Goal: Transaction & Acquisition: Book appointment/travel/reservation

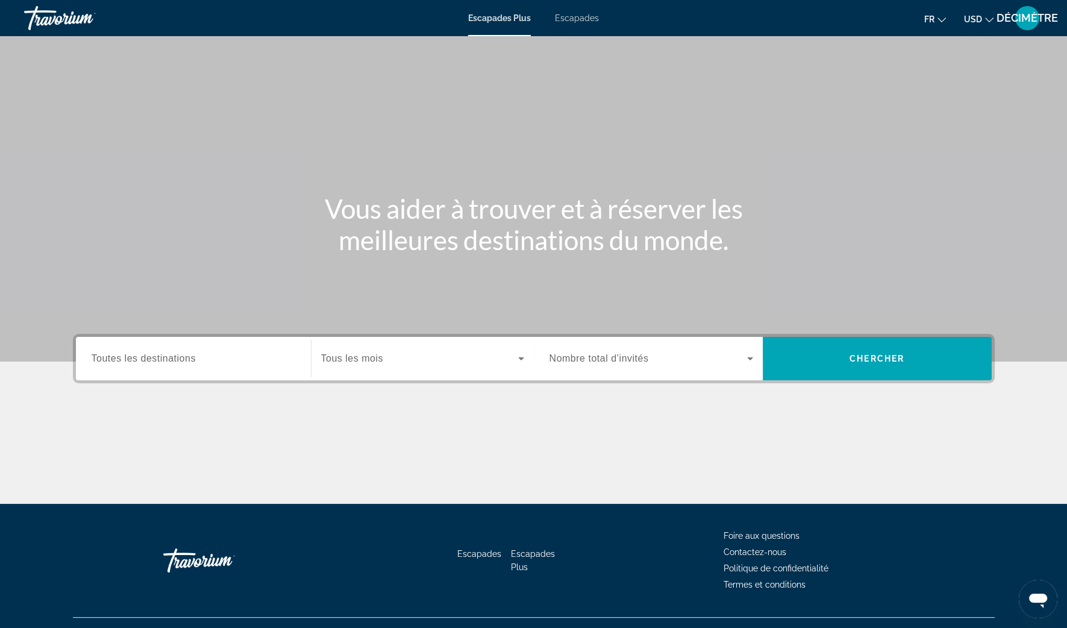
click at [976, 22] on span "USD" at bounding box center [973, 19] width 18 height 10
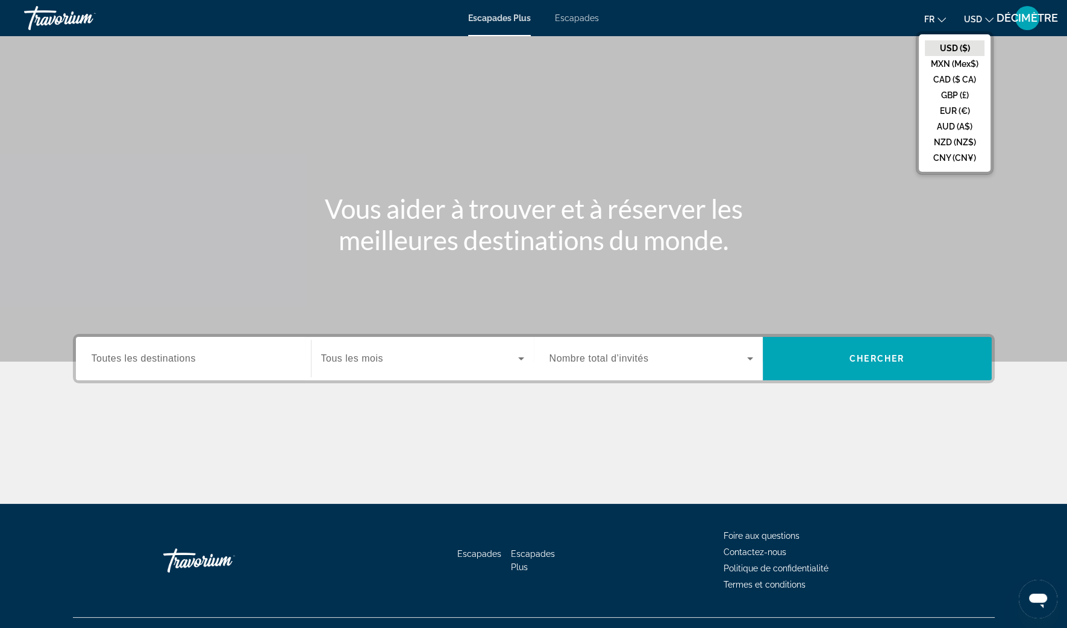
drag, startPoint x: 956, startPoint y: 111, endPoint x: 953, endPoint y: 96, distance: 15.5
click at [956, 112] on button "EUR (€)" at bounding box center [955, 111] width 60 height 16
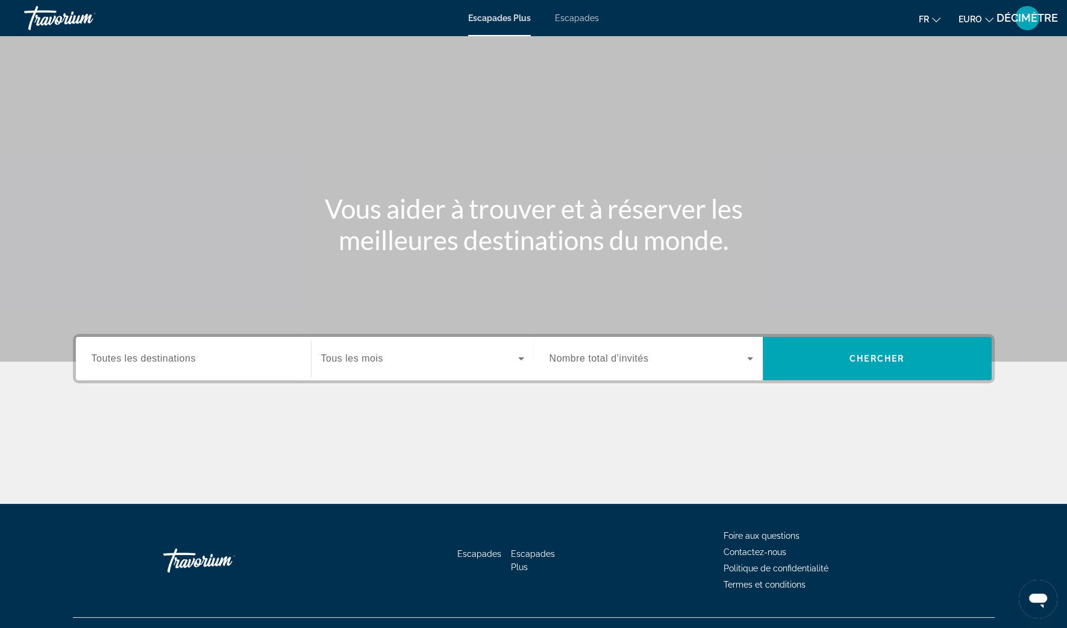
click at [939, 16] on icon "Changer la langue" at bounding box center [936, 20] width 8 height 8
click at [938, 20] on icon "Changer la langue" at bounding box center [936, 19] width 8 height 5
click at [728, 362] on span "Widget de recherche" at bounding box center [649, 358] width 198 height 14
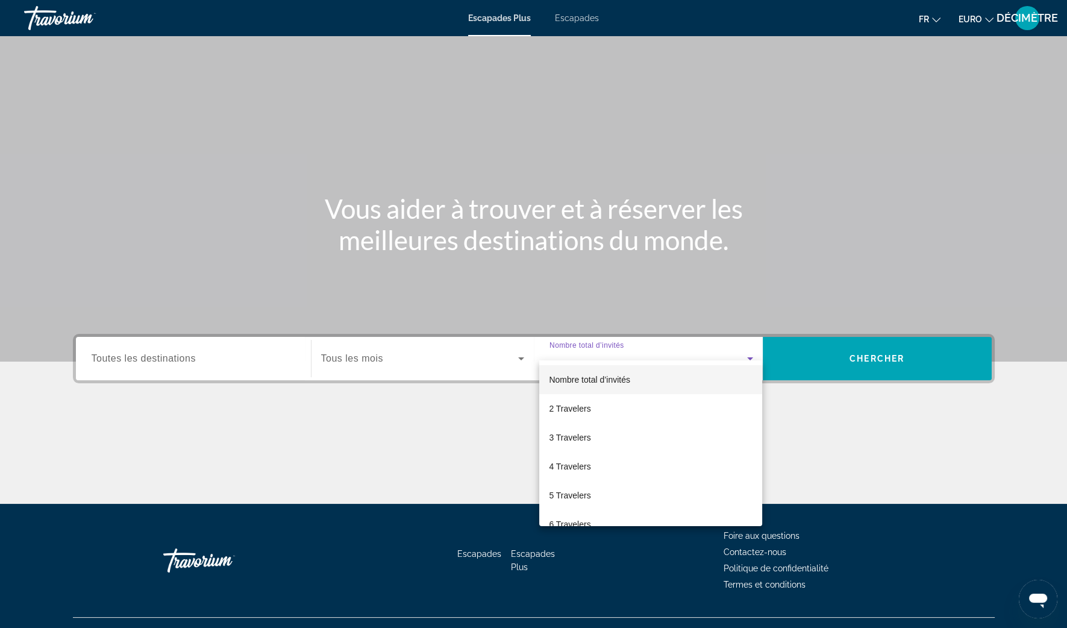
scroll to position [23, 0]
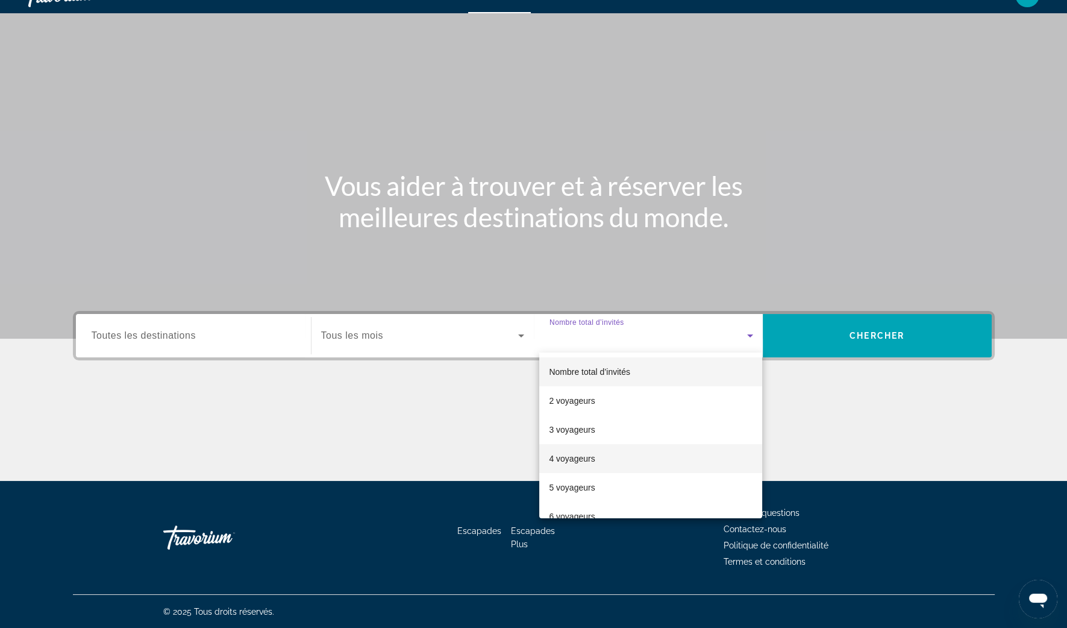
click at [604, 461] on mat-option "4 voyageurs" at bounding box center [650, 458] width 223 height 29
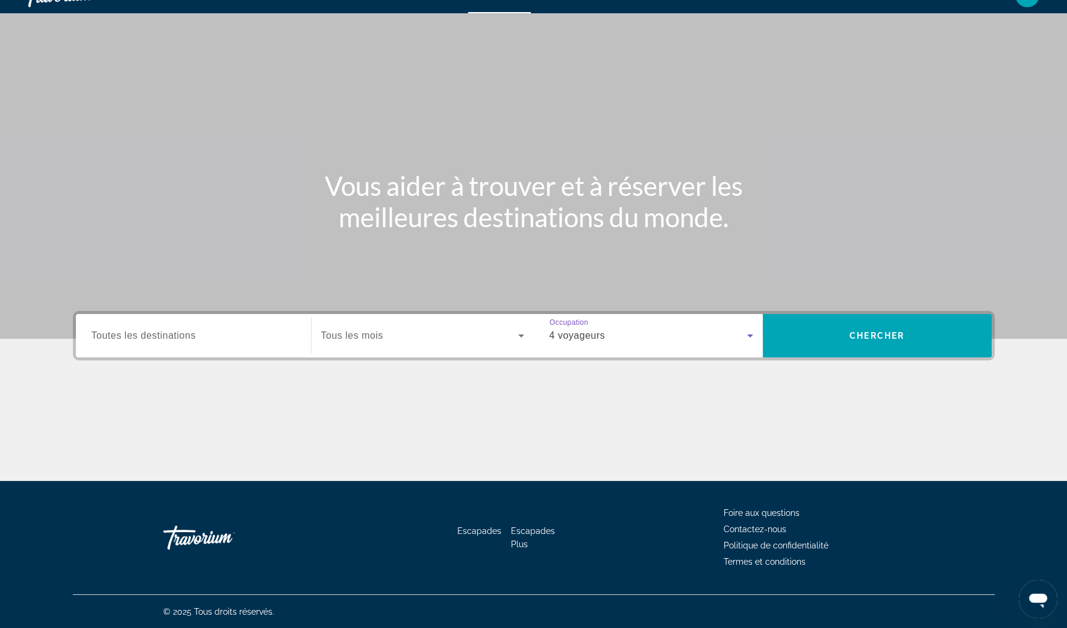
click at [461, 331] on span "Widget de recherche" at bounding box center [419, 335] width 197 height 14
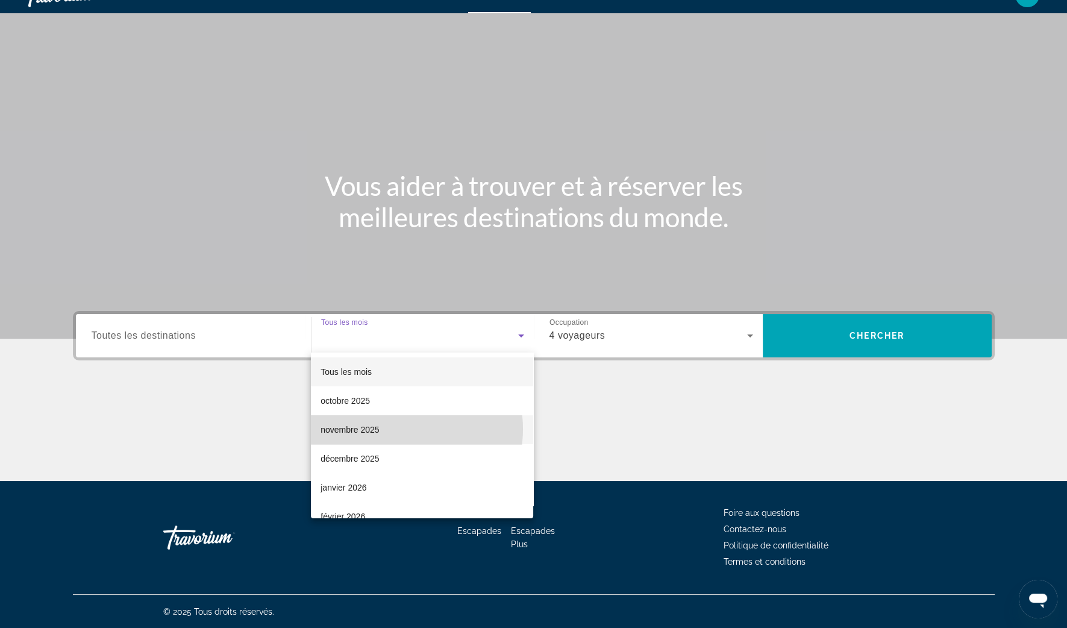
click at [401, 429] on mat-option "novembre 2025" at bounding box center [422, 429] width 222 height 29
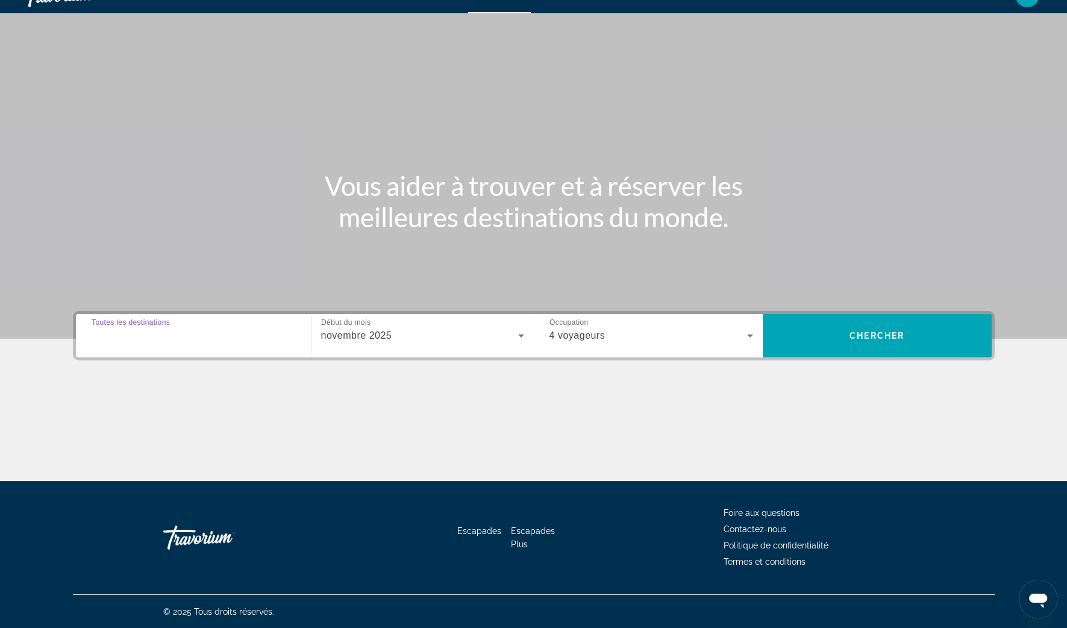
click at [249, 334] on input "Destination Toutes les destinations" at bounding box center [194, 336] width 204 height 14
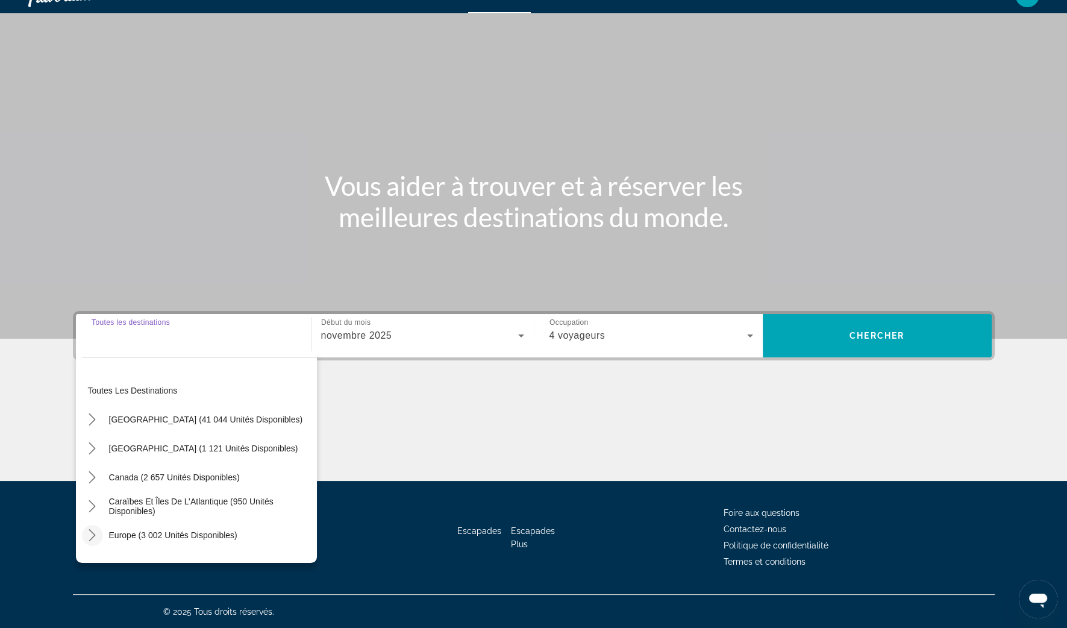
click at [90, 537] on icon "Toggle Europe (3 002 unités disponibles) sous-menu" at bounding box center [92, 535] width 12 height 12
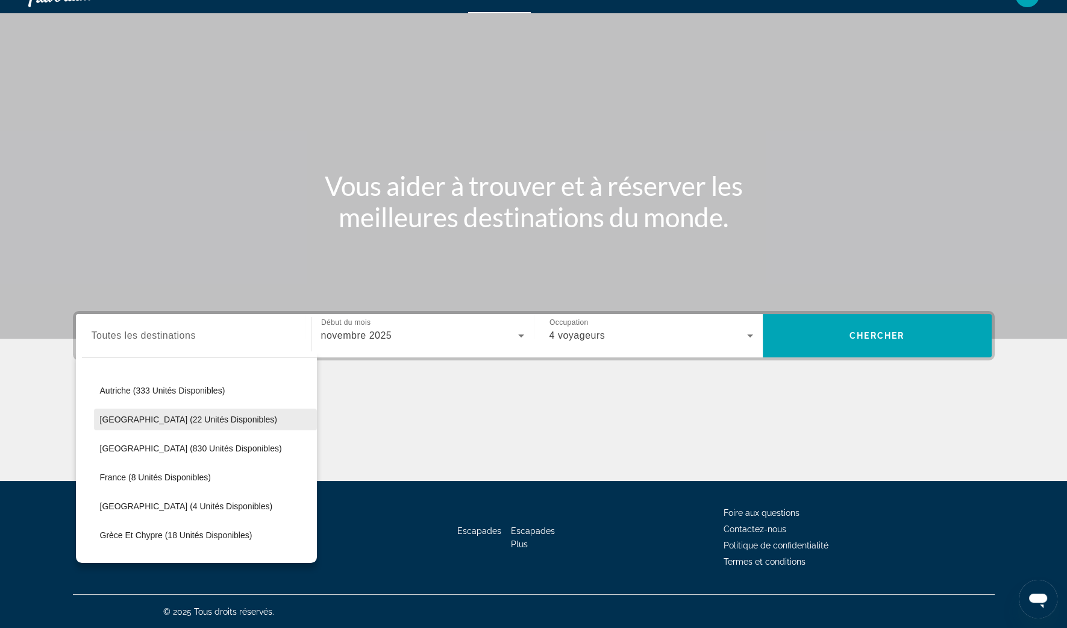
scroll to position [226, 0]
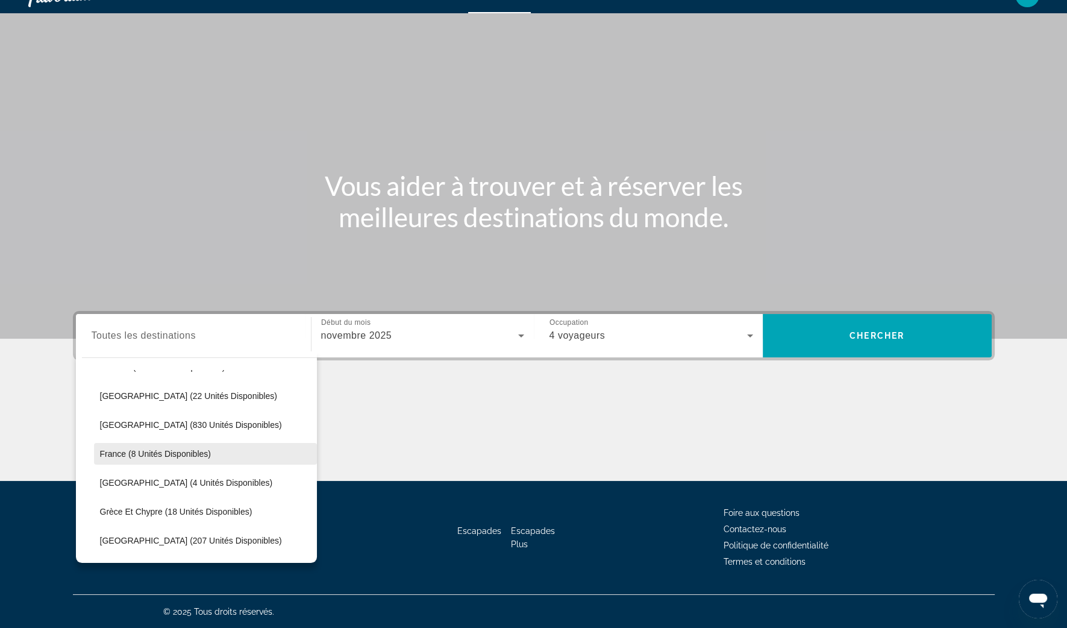
click at [125, 458] on span "France (8 unités disponibles)" at bounding box center [155, 454] width 111 height 10
type input "**********"
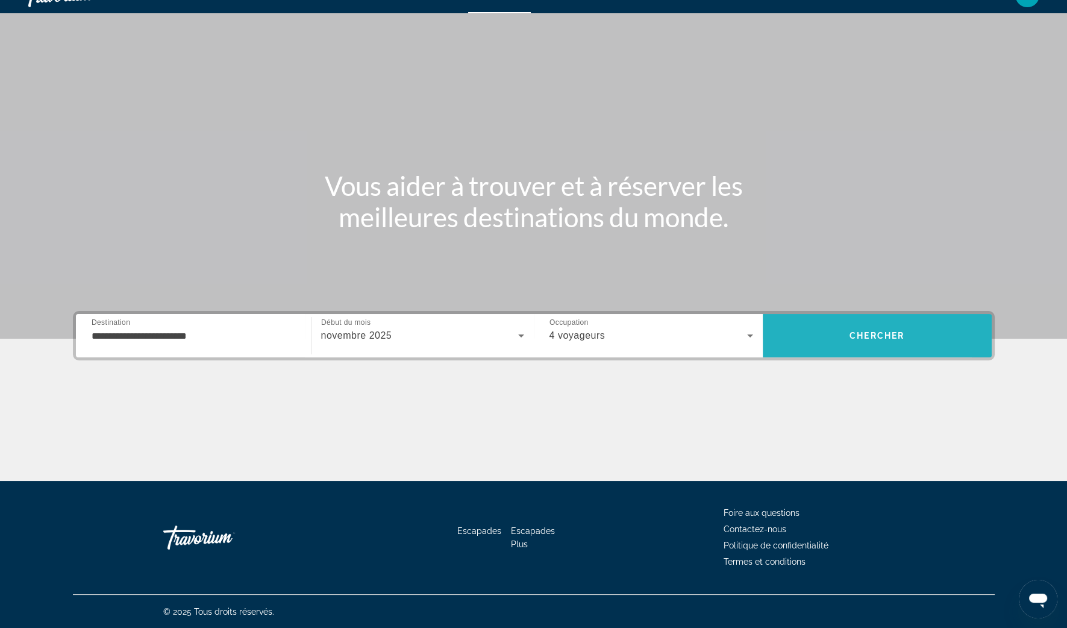
click at [830, 343] on span "Rechercher" at bounding box center [877, 335] width 229 height 29
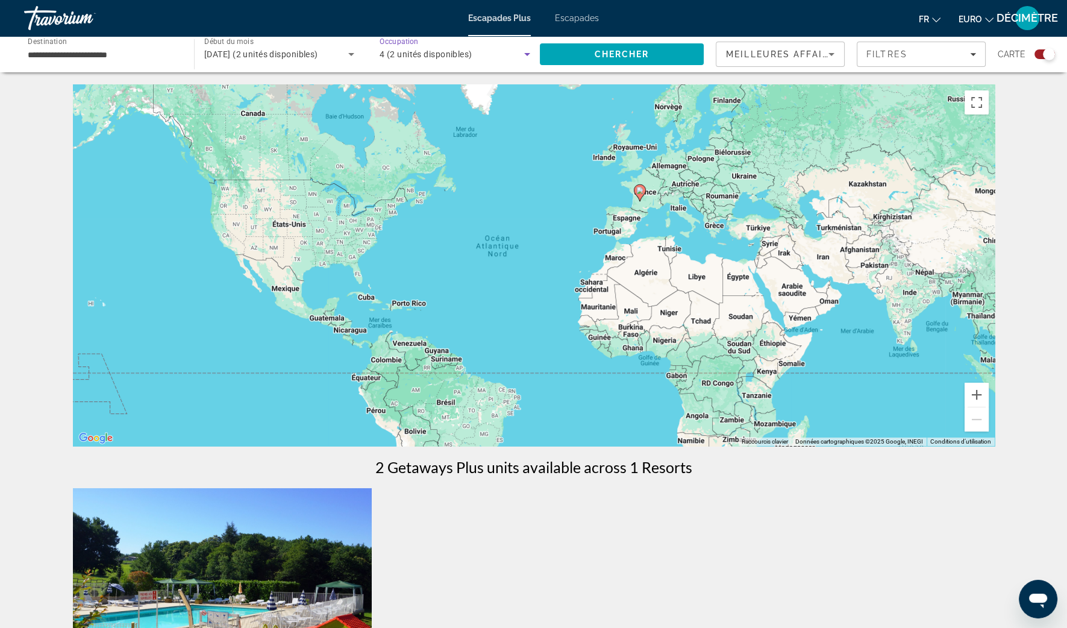
click at [480, 56] on div "4 (2 unités disponibles)" at bounding box center [452, 54] width 145 height 14
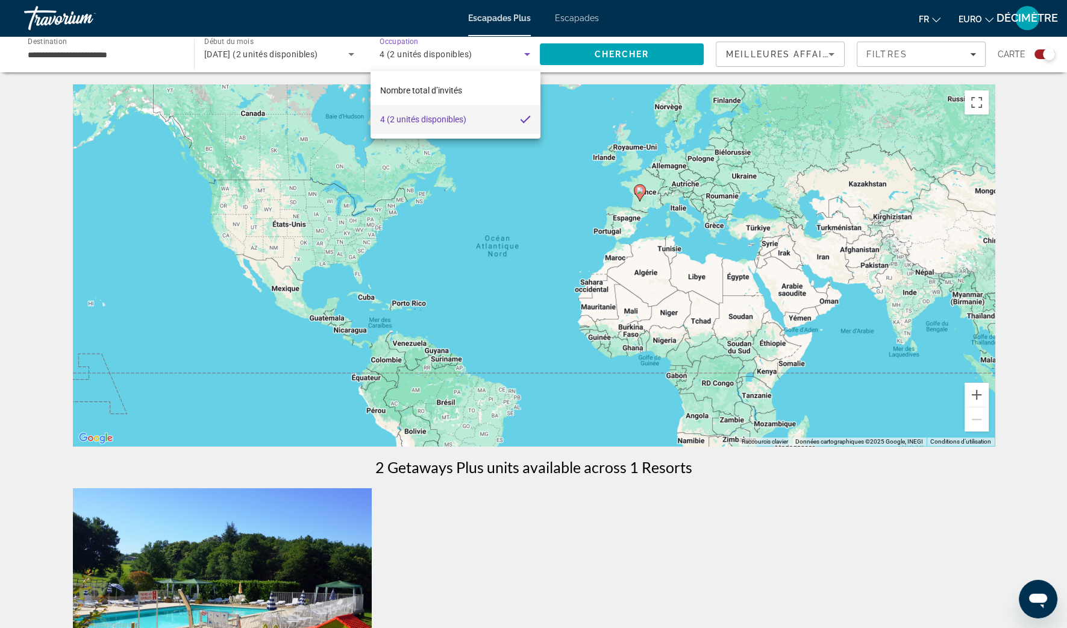
click at [471, 64] on div at bounding box center [533, 314] width 1067 height 628
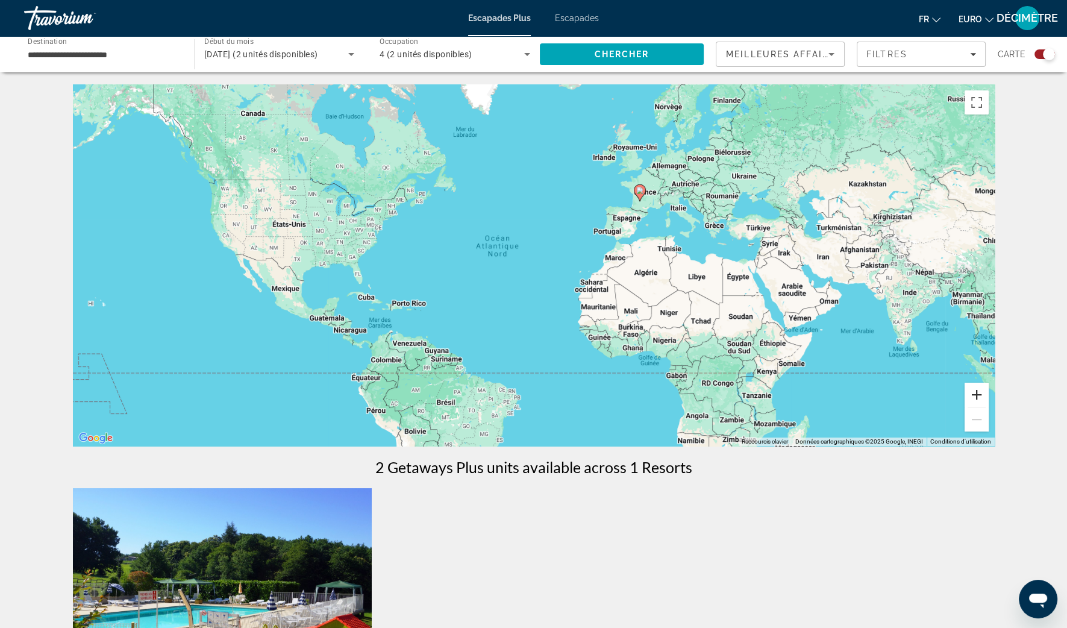
click at [971, 401] on button "Zoom avant" at bounding box center [977, 395] width 24 height 24
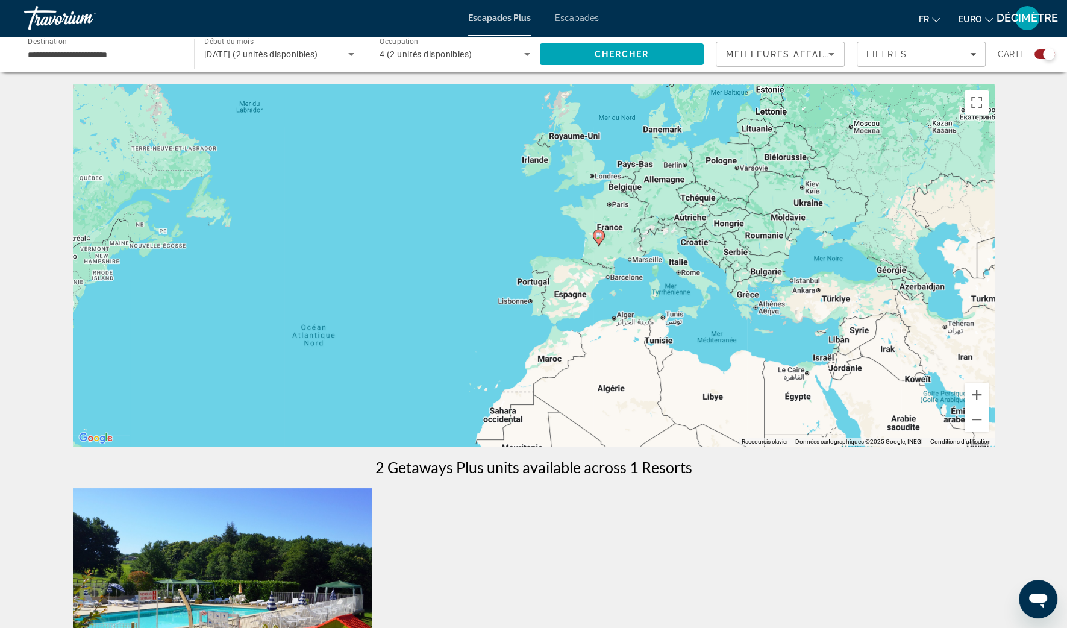
drag, startPoint x: 921, startPoint y: 214, endPoint x: 775, endPoint y: 324, distance: 183.3
click at [775, 324] on div "Pour activer le glissement avec le clavier, appuyez sur Alt+Entrée. Une fois ce…" at bounding box center [534, 265] width 922 height 362
click at [982, 387] on button "Zoom avant" at bounding box center [977, 395] width 24 height 24
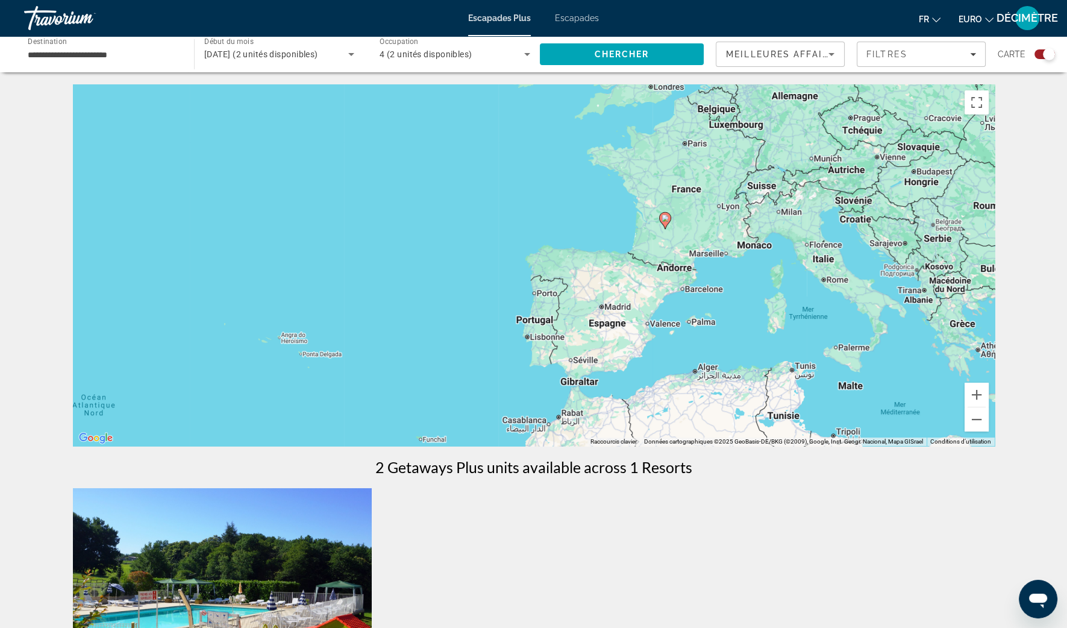
click at [262, 46] on div "[DATE] (2 unités disponibles)" at bounding box center [279, 54] width 150 height 34
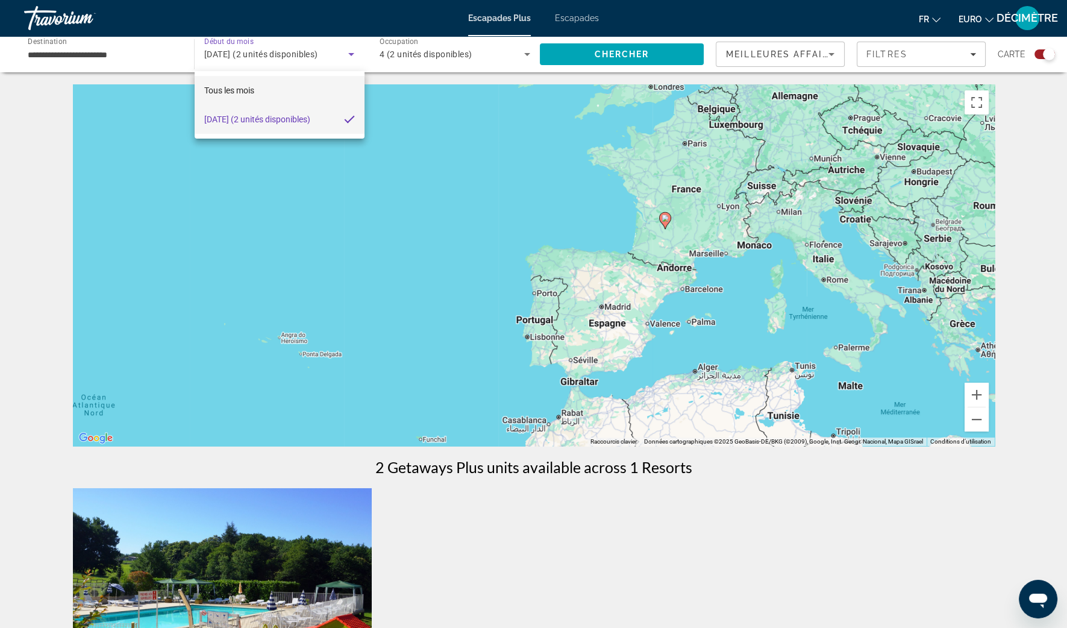
click at [261, 90] on mat-option "Tous les mois" at bounding box center [280, 90] width 170 height 29
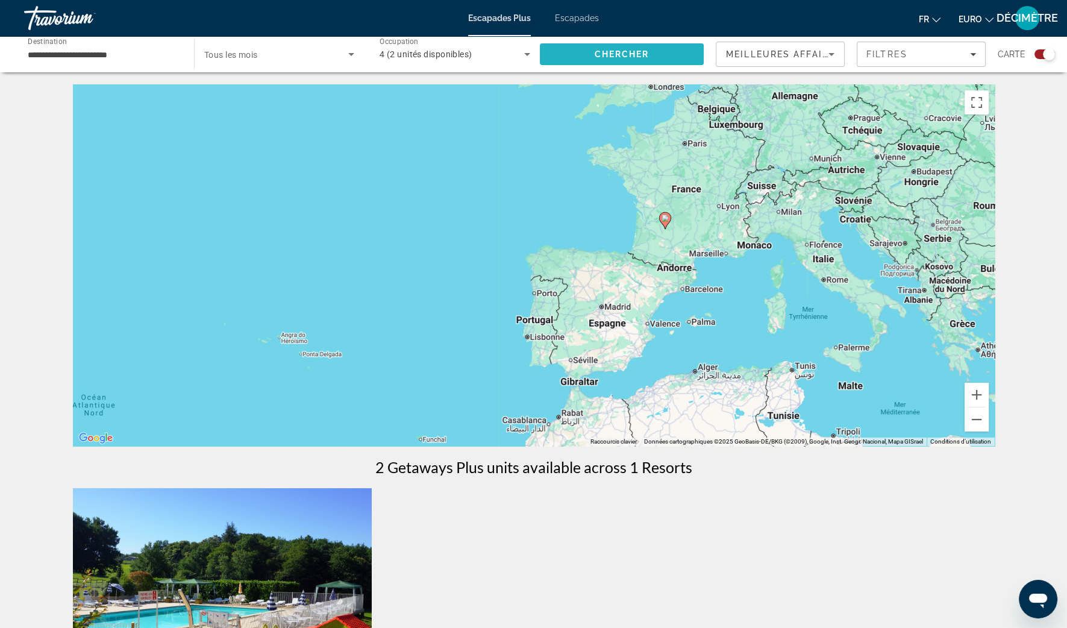
click at [641, 49] on button "Chercher" at bounding box center [622, 54] width 164 height 22
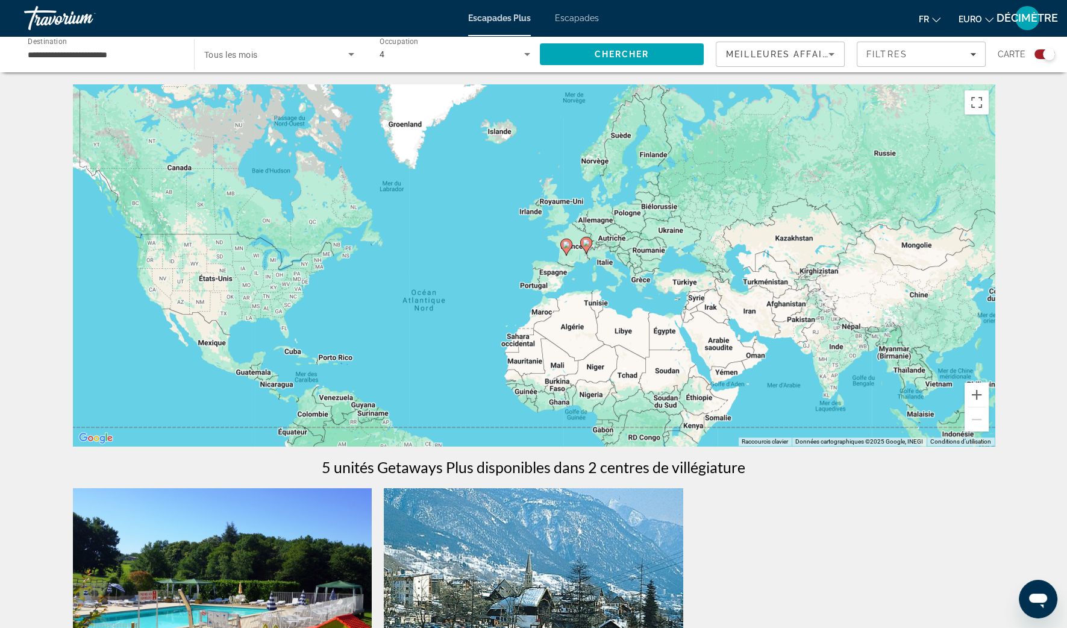
click at [279, 58] on span "Widget de recherche" at bounding box center [276, 54] width 144 height 14
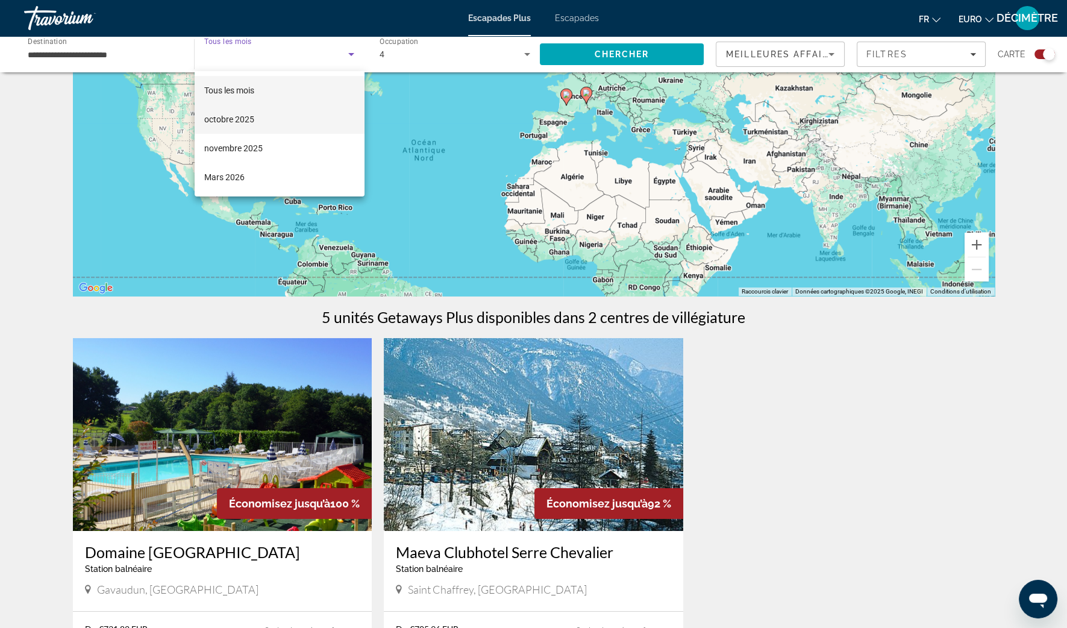
scroll to position [75, 0]
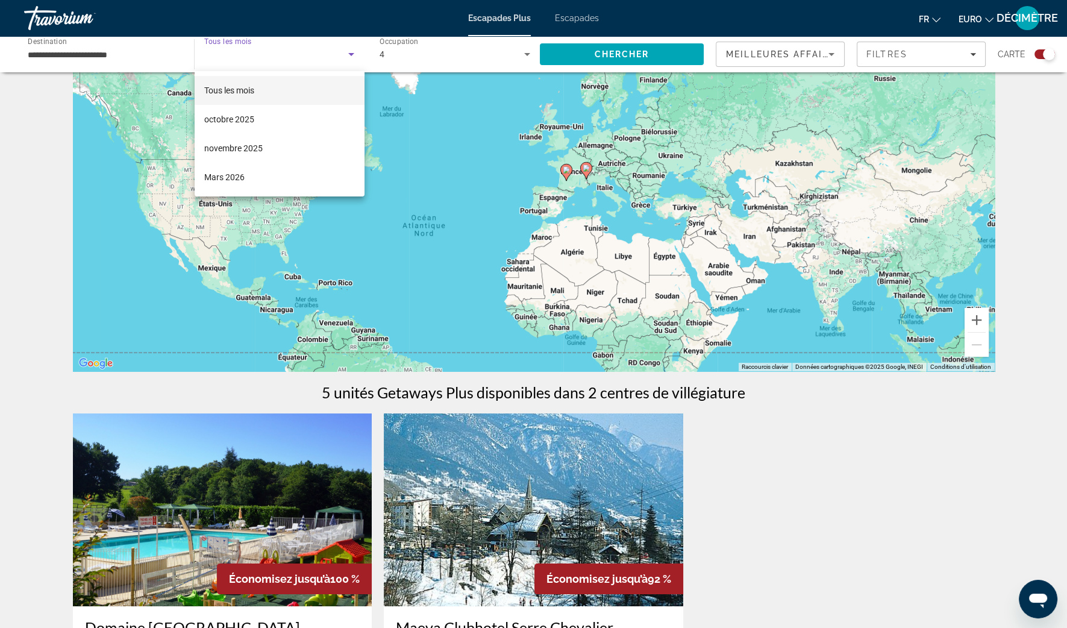
click at [322, 53] on div at bounding box center [533, 314] width 1067 height 628
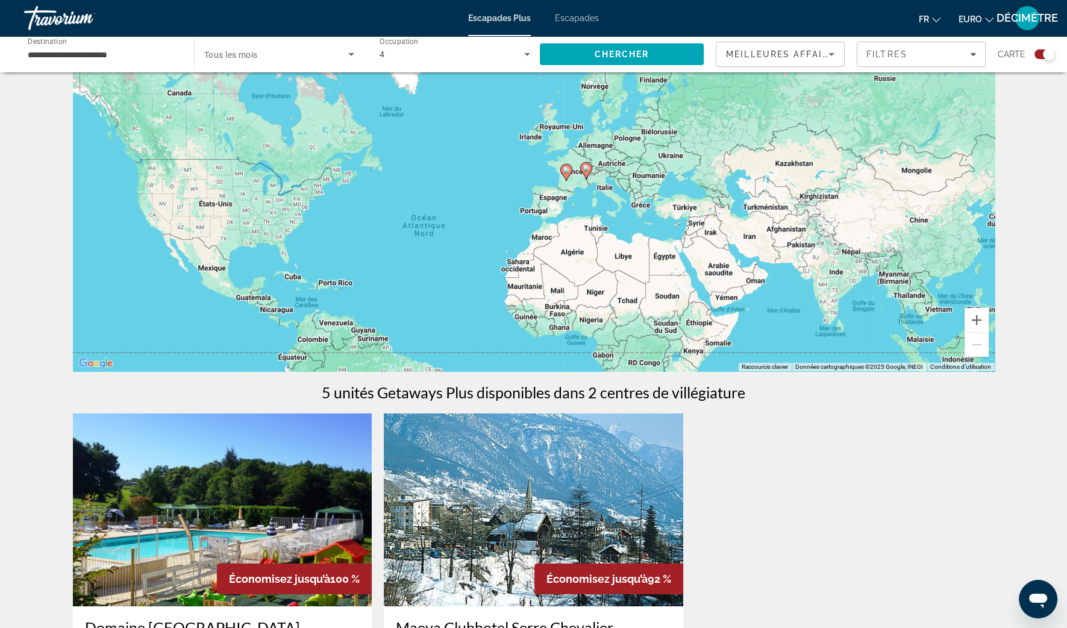
click at [102, 67] on div "**********" at bounding box center [103, 54] width 151 height 34
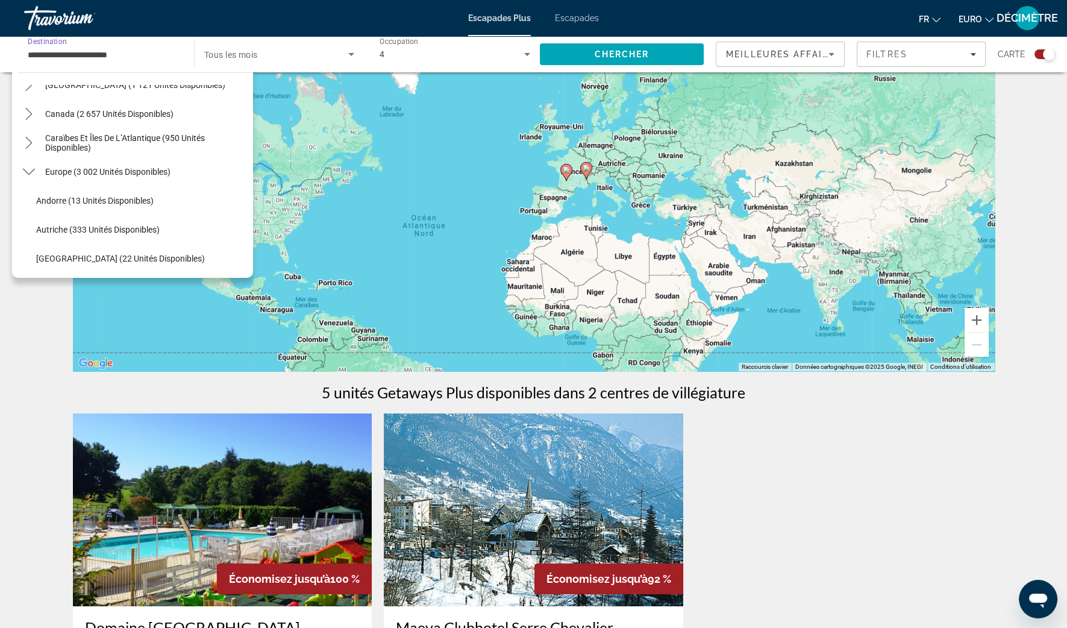
scroll to position [66, 0]
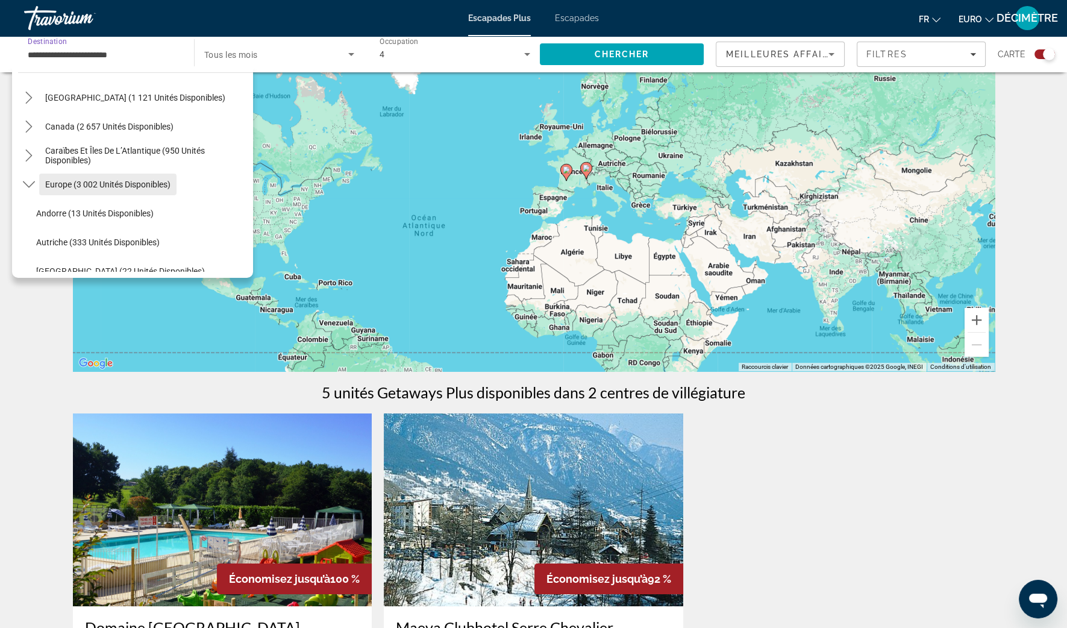
click at [58, 183] on span "Europe (3 002 unités disponibles)" at bounding box center [107, 185] width 125 height 10
type input "**********"
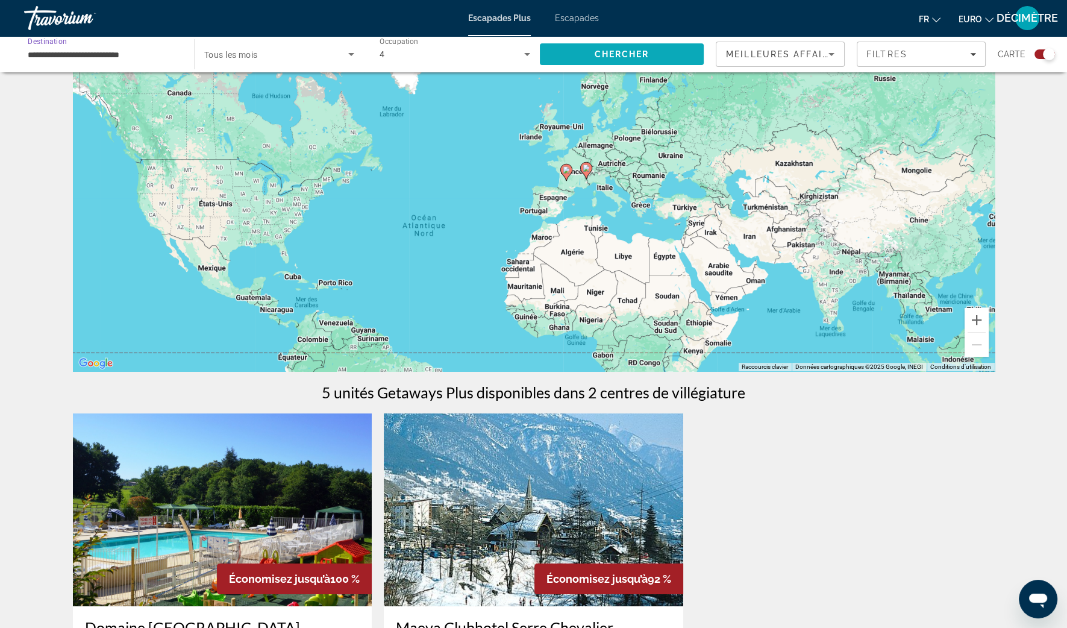
click at [587, 49] on span "Rechercher" at bounding box center [622, 54] width 164 height 29
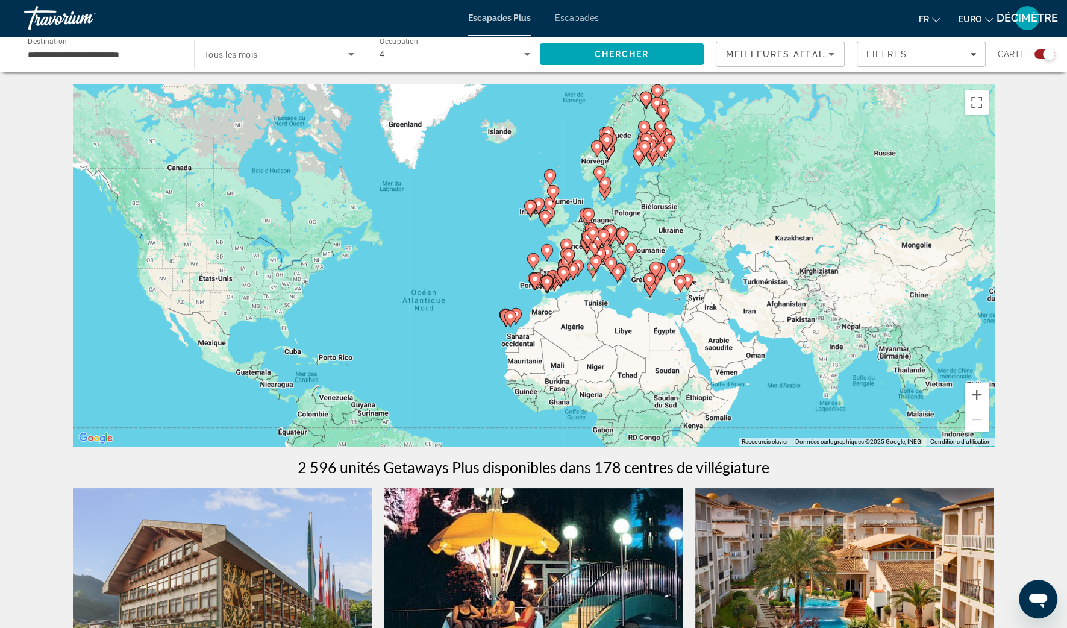
click at [286, 52] on span "Widget de recherche" at bounding box center [276, 54] width 144 height 14
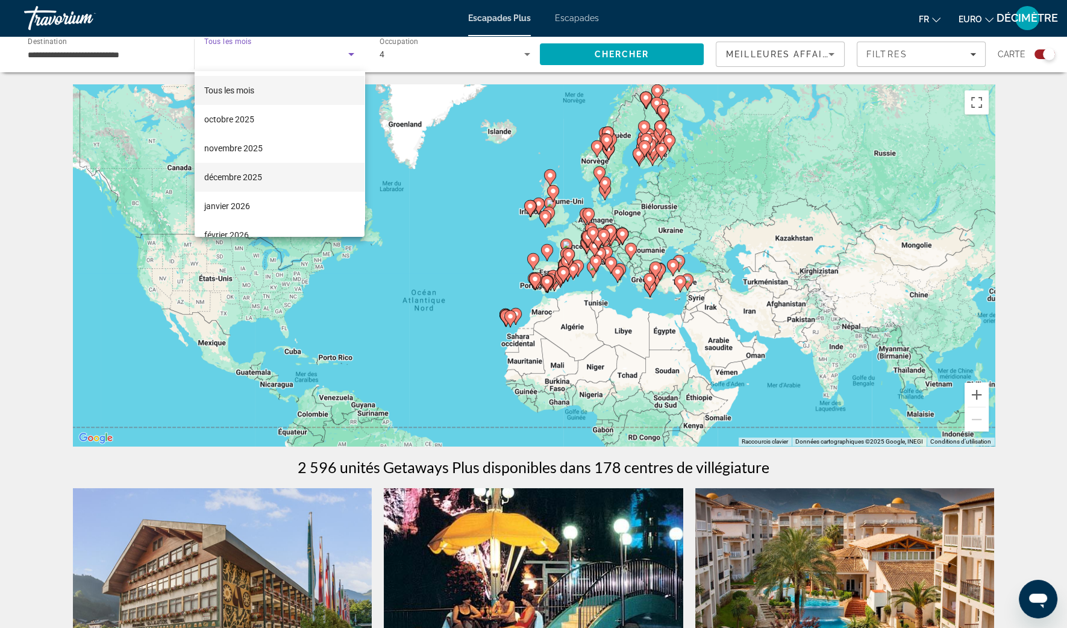
click at [255, 174] on font "décembre 2025" at bounding box center [233, 177] width 58 height 10
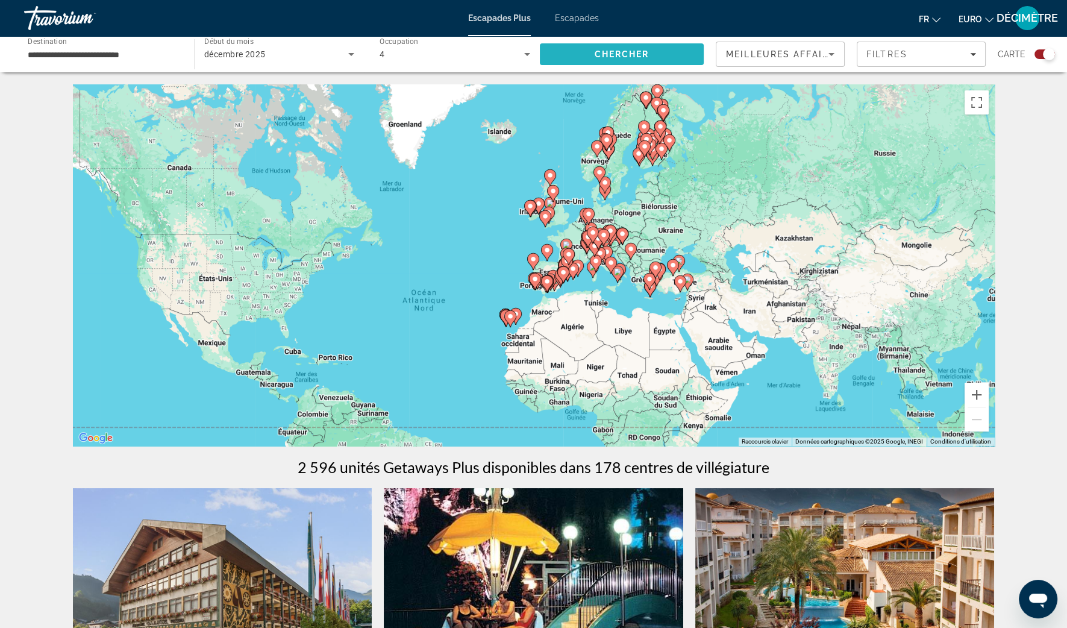
click at [642, 51] on span "Chercher" at bounding box center [622, 54] width 55 height 10
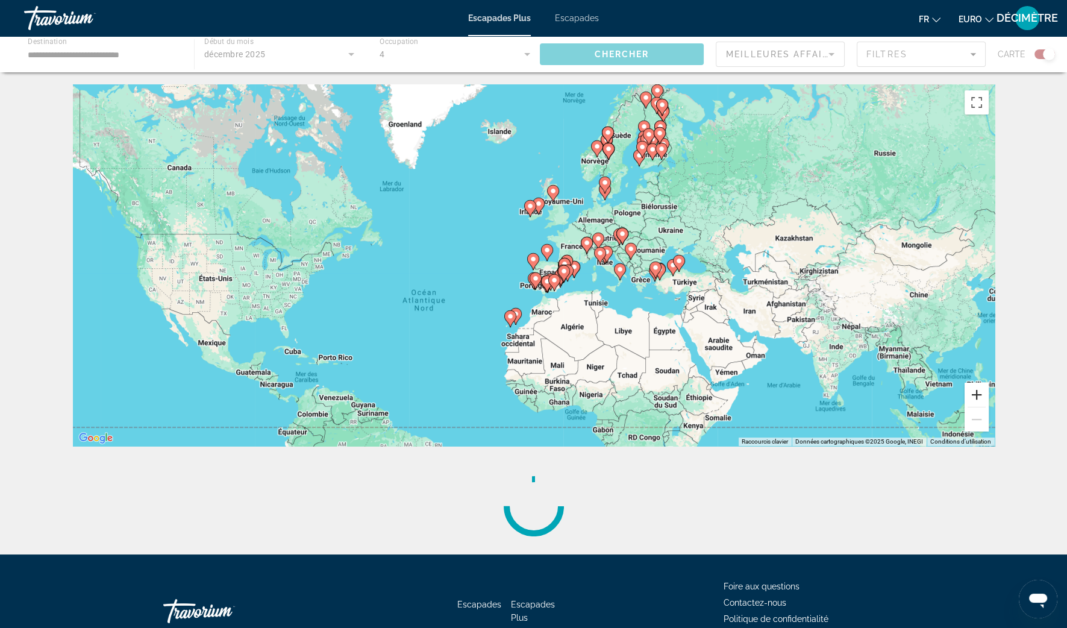
click at [979, 394] on button "Zoom avant" at bounding box center [977, 395] width 24 height 24
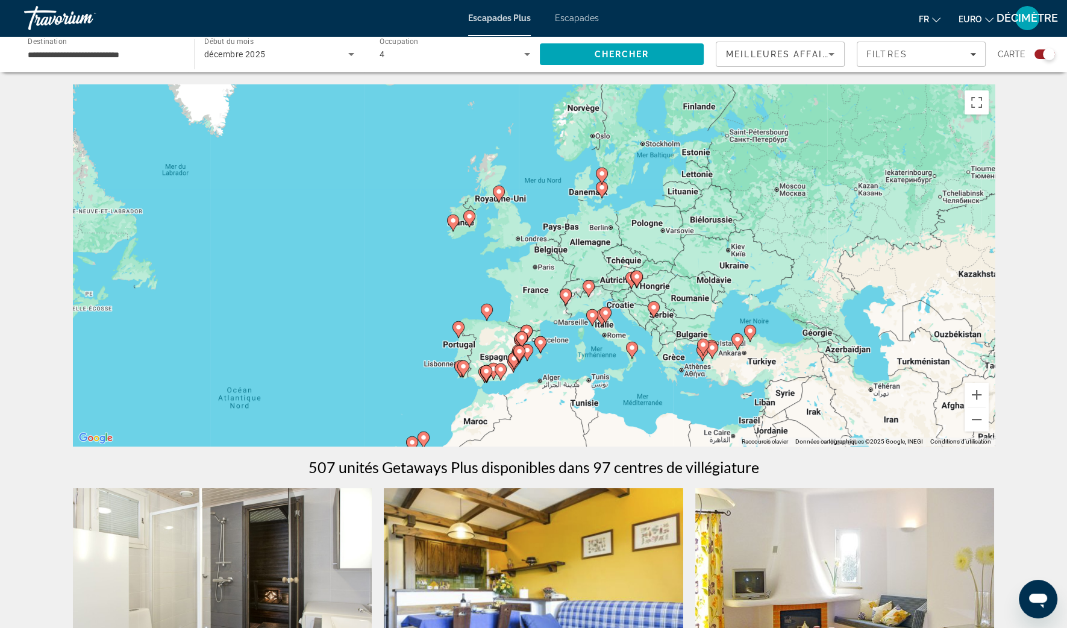
drag, startPoint x: 965, startPoint y: 286, endPoint x: 891, endPoint y: 352, distance: 99.4
click at [891, 352] on div "Pour activer le glissement avec le clavier, appuyez sur Alt+Entrée. Une fois ce…" at bounding box center [534, 265] width 922 height 362
click at [970, 393] on button "Zoom avant" at bounding box center [977, 395] width 24 height 24
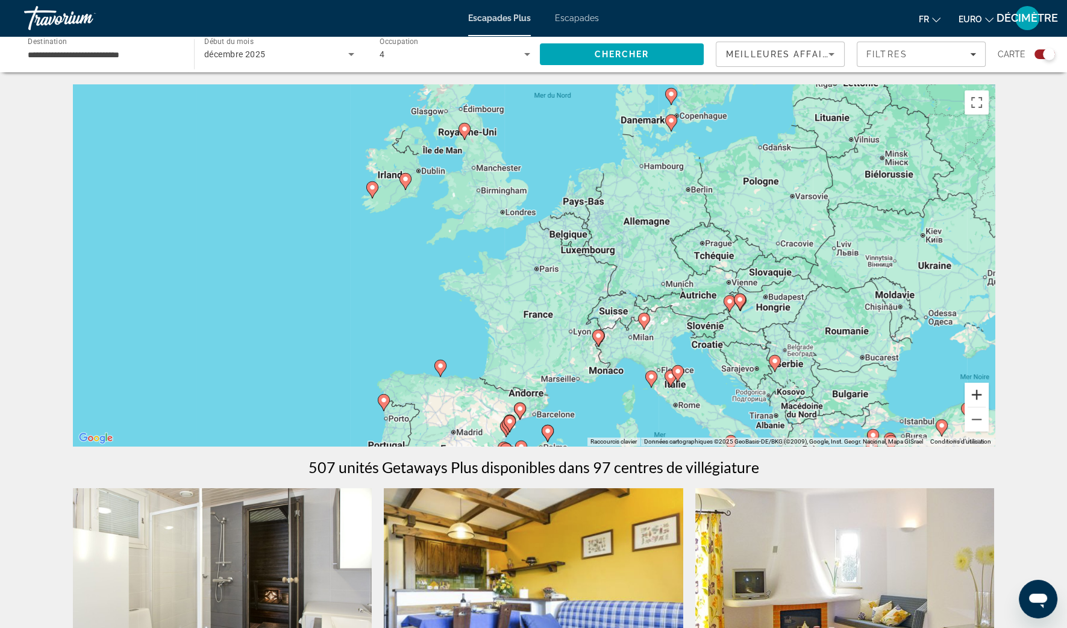
click at [970, 393] on button "Zoom avant" at bounding box center [977, 395] width 24 height 24
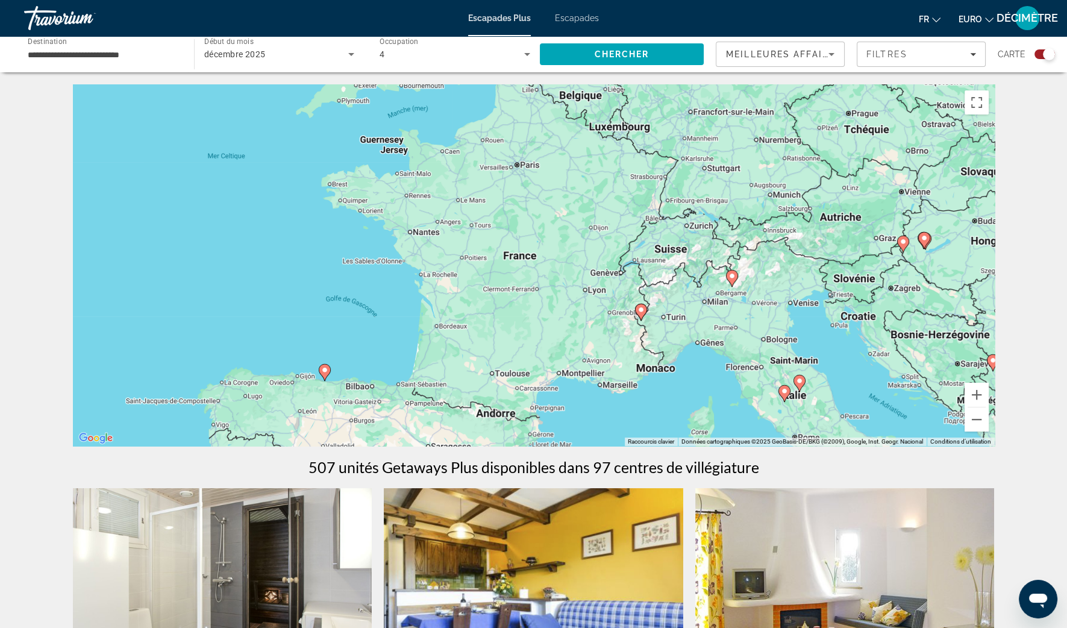
drag, startPoint x: 745, startPoint y: 369, endPoint x: 719, endPoint y: 263, distance: 109.0
click at [721, 259] on div "Pour activer le glissement avec le clavier, appuyez sur Alt+Entrée. Une fois ce…" at bounding box center [534, 265] width 922 height 362
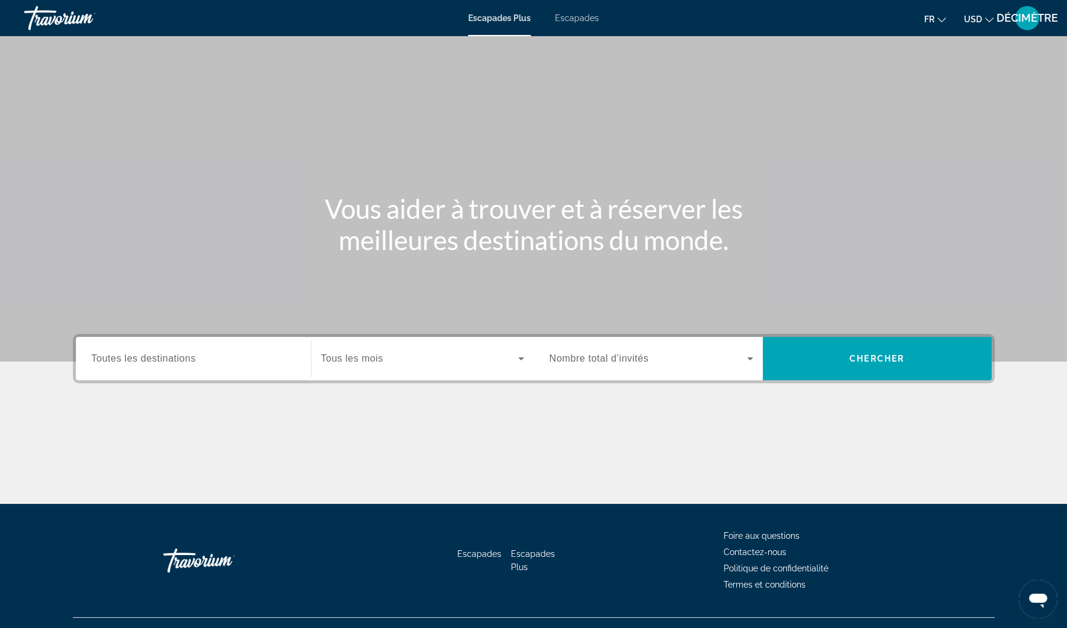
click at [365, 369] on div "Widget de recherche" at bounding box center [422, 359] width 203 height 34
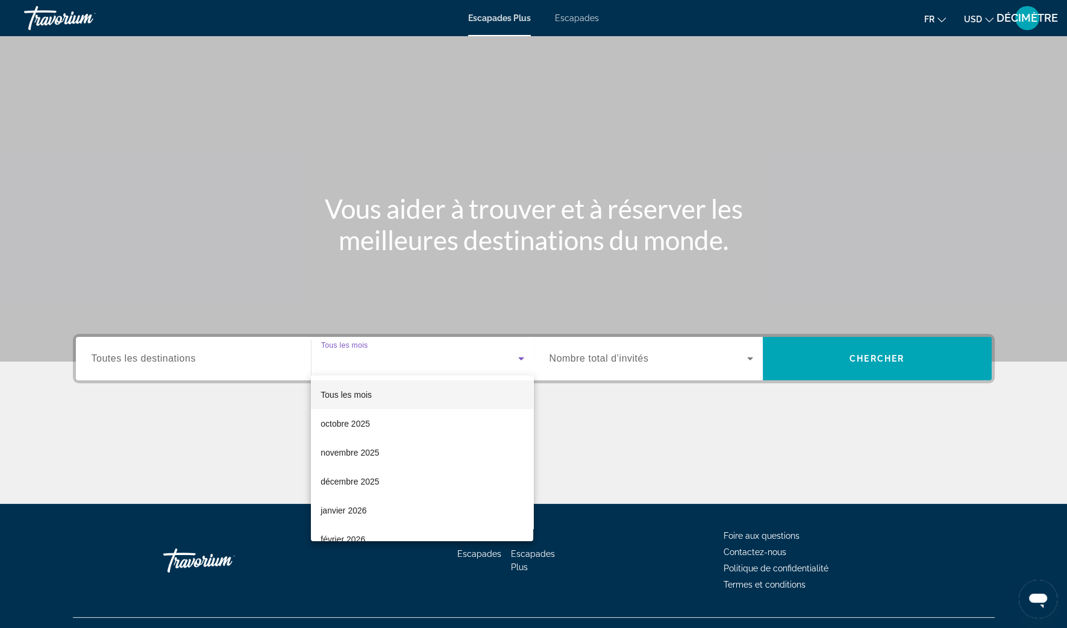
scroll to position [23, 0]
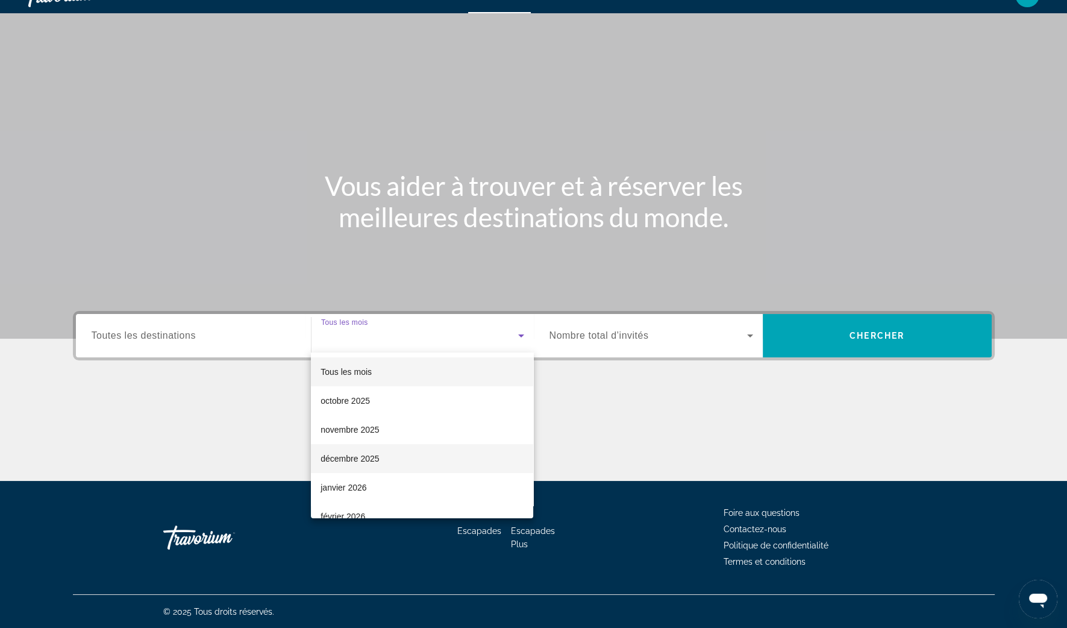
click at [360, 455] on font "décembre 2025" at bounding box center [350, 459] width 58 height 10
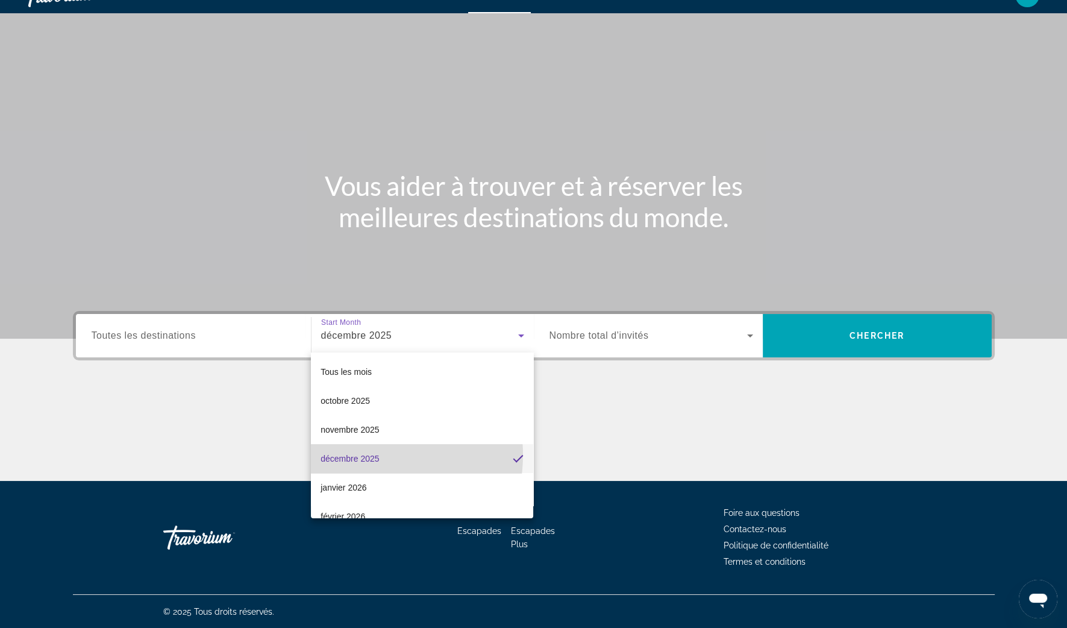
click at [360, 455] on font "décembre 2025" at bounding box center [350, 459] width 58 height 10
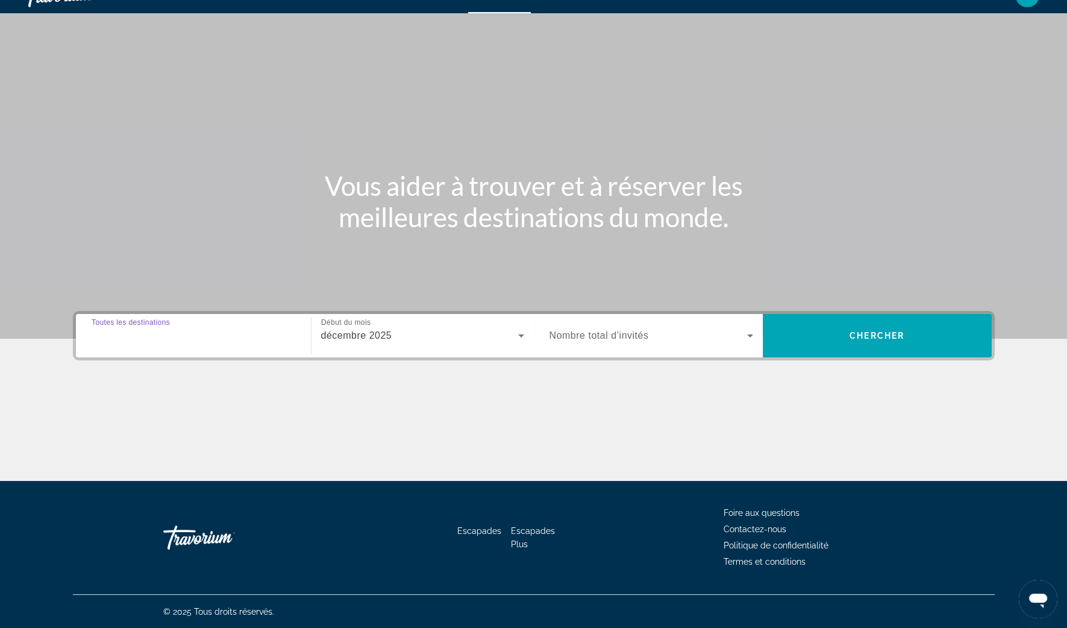
click at [251, 334] on input "Destination Toutes les destinations" at bounding box center [194, 336] width 204 height 14
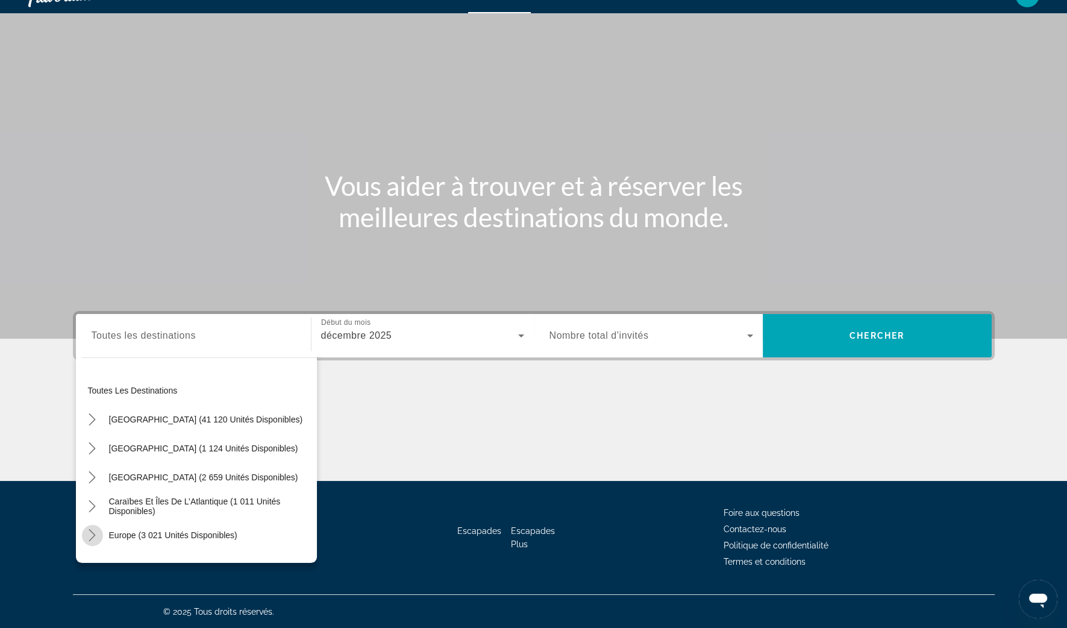
click at [99, 531] on mat-icon "Toggle Europe (3 021 unités disponibles) sous-menu" at bounding box center [92, 535] width 21 height 21
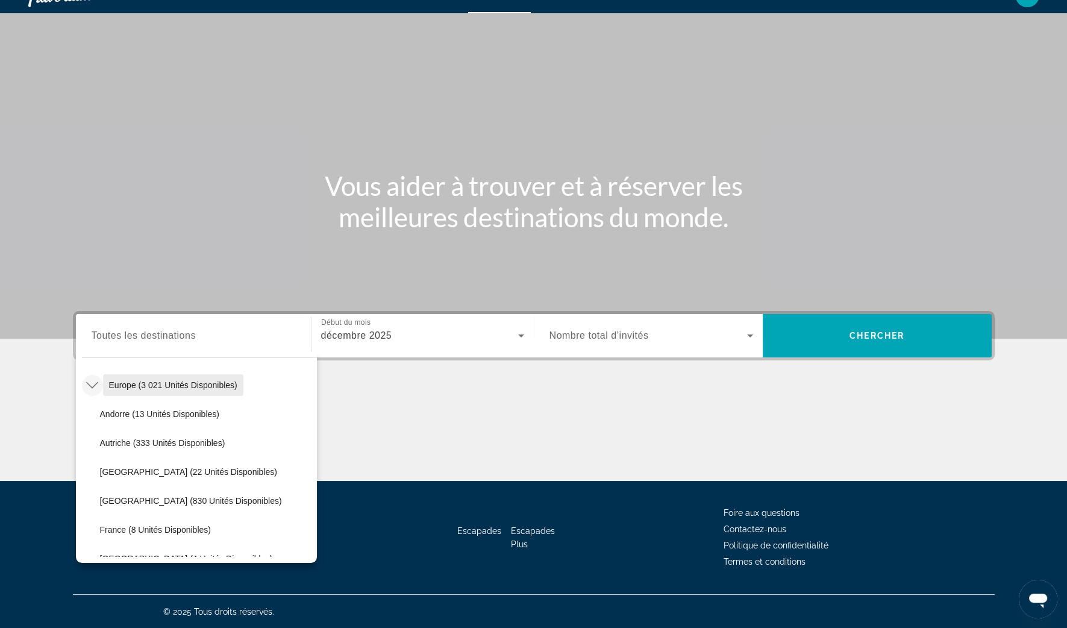
click at [134, 382] on span "Europe (3 021 unités disponibles)" at bounding box center [173, 385] width 128 height 10
type input "**********"
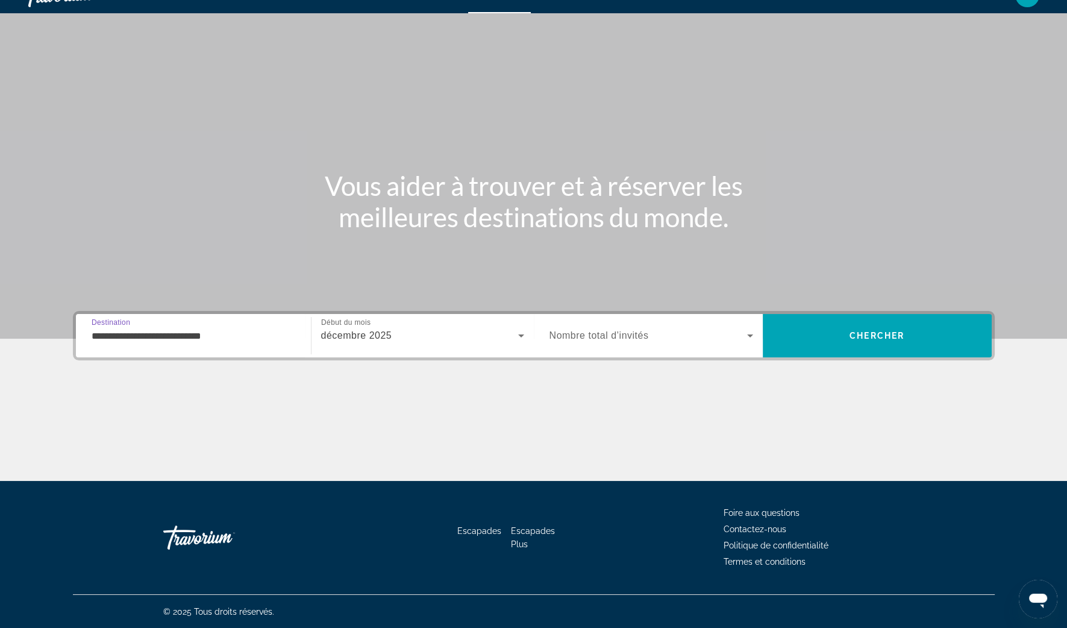
click at [698, 339] on span "Widget de recherche" at bounding box center [649, 335] width 198 height 14
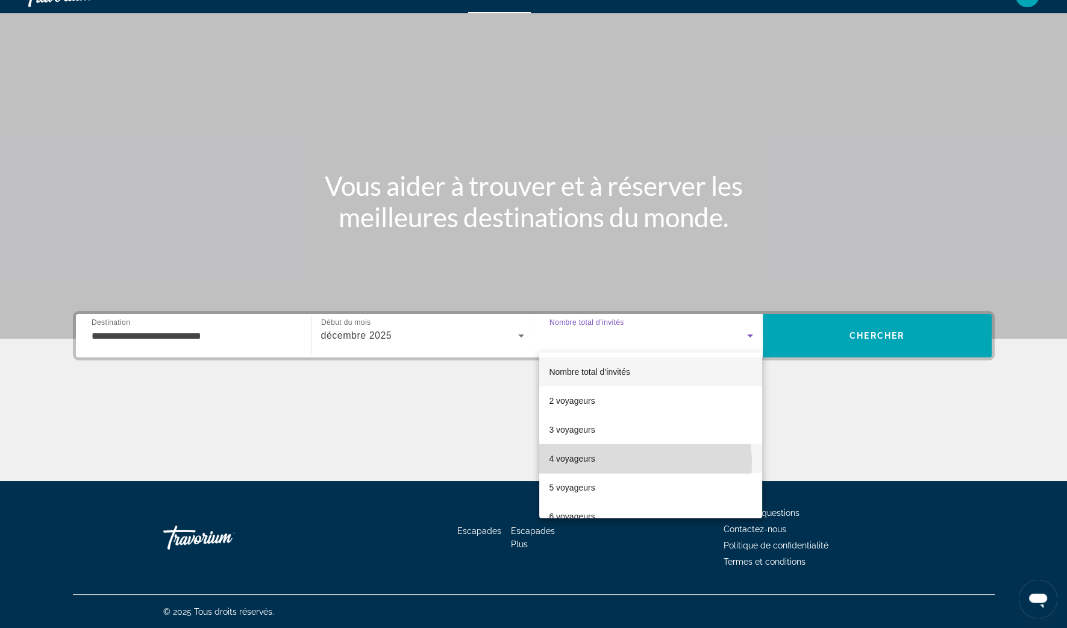
click at [618, 463] on mat-option "4 voyageurs" at bounding box center [650, 458] width 223 height 29
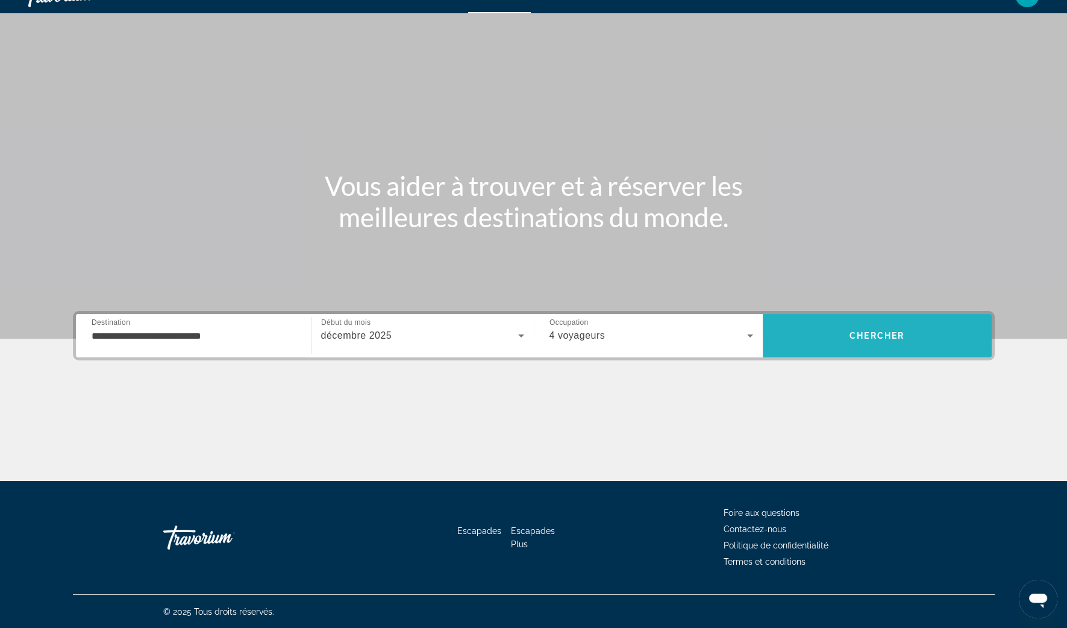
click at [879, 331] on span "Chercher" at bounding box center [877, 336] width 55 height 10
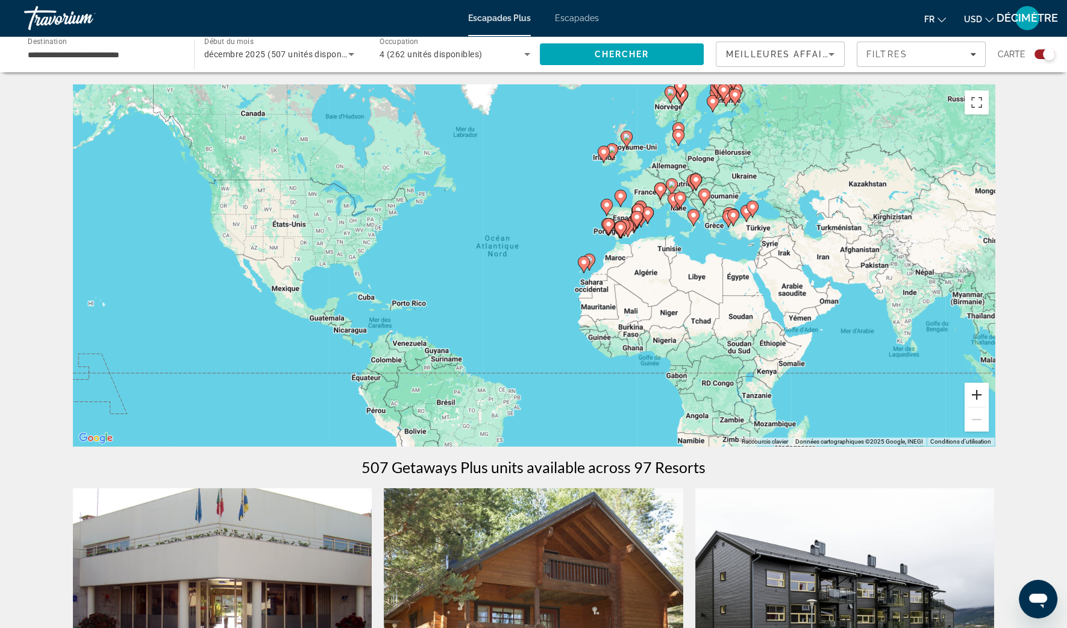
click at [975, 399] on button "Zoom avant" at bounding box center [977, 395] width 24 height 24
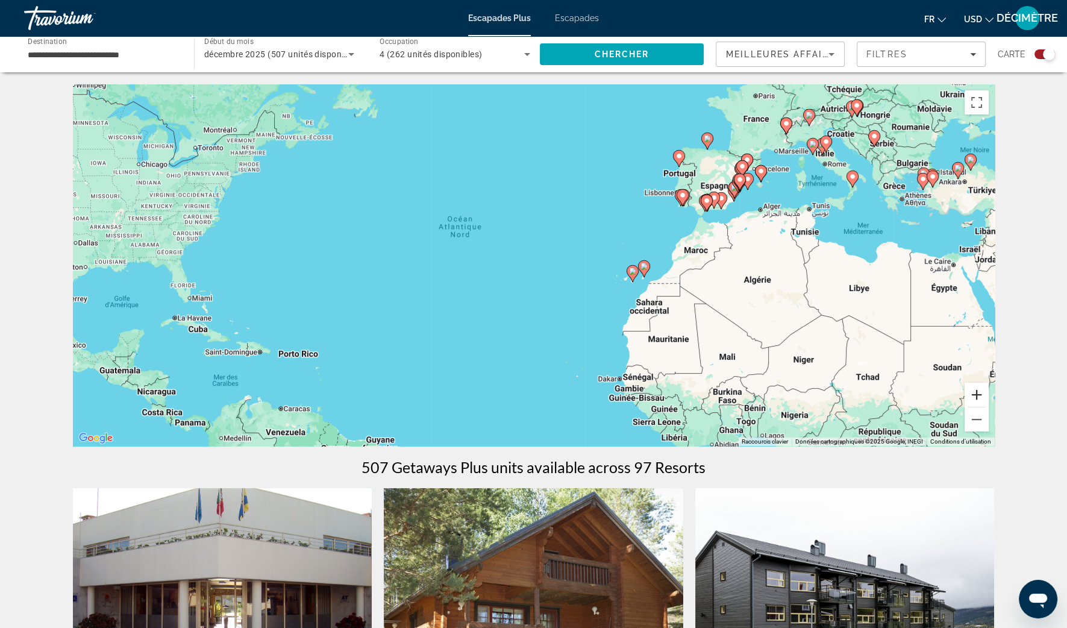
click at [975, 399] on button "Zoom avant" at bounding box center [977, 395] width 24 height 24
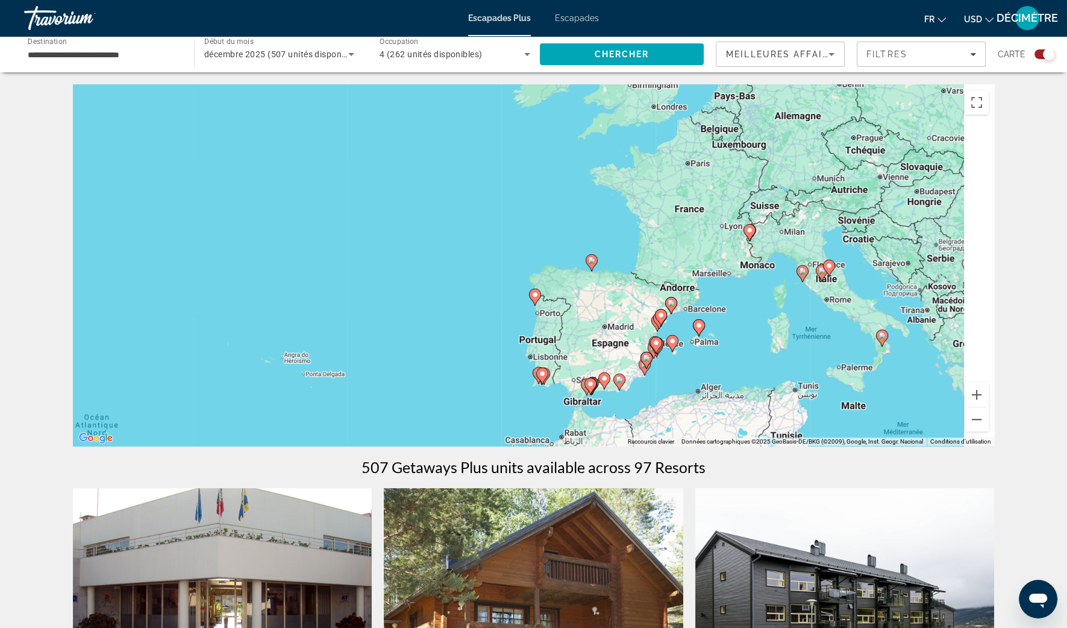
drag, startPoint x: 881, startPoint y: 239, endPoint x: 594, endPoint y: 479, distance: 374.3
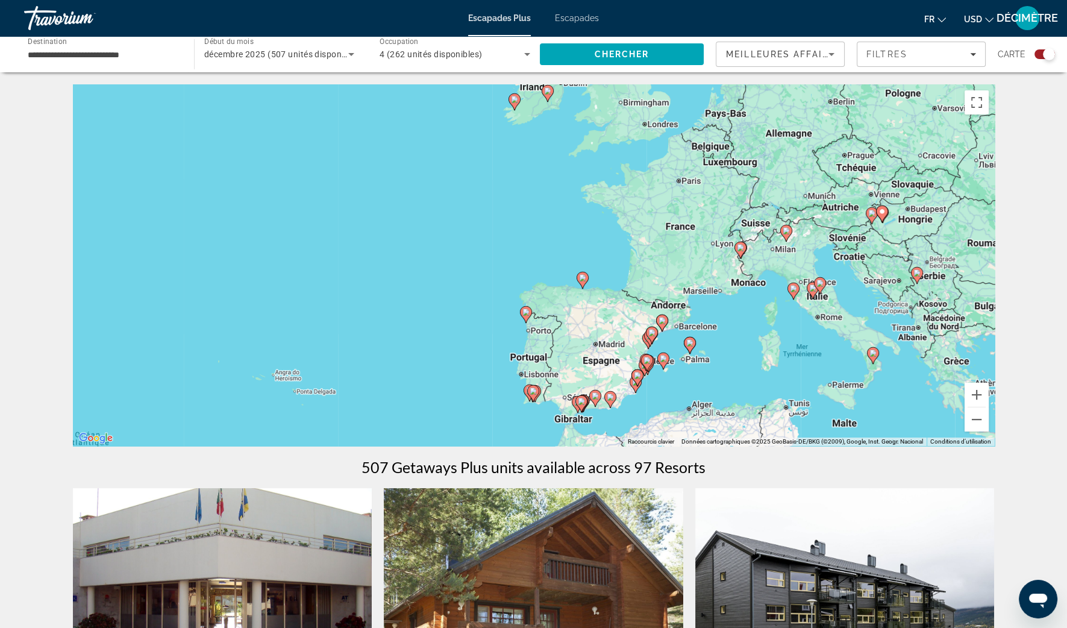
click at [974, 18] on span "USD" at bounding box center [973, 19] width 18 height 10
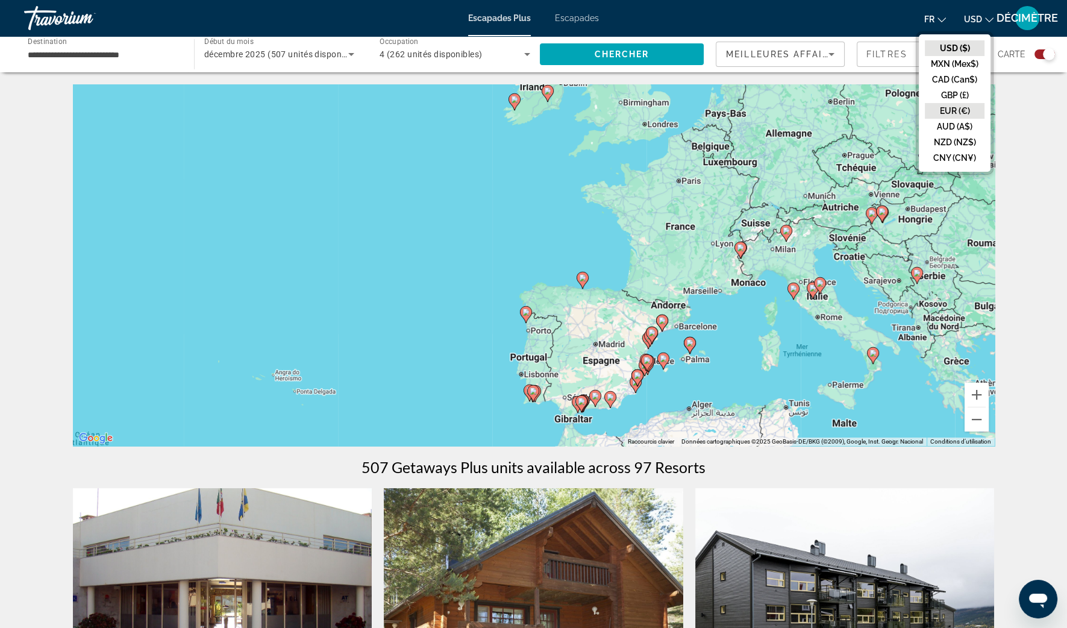
click at [964, 111] on button "EUR (€)" at bounding box center [955, 111] width 60 height 16
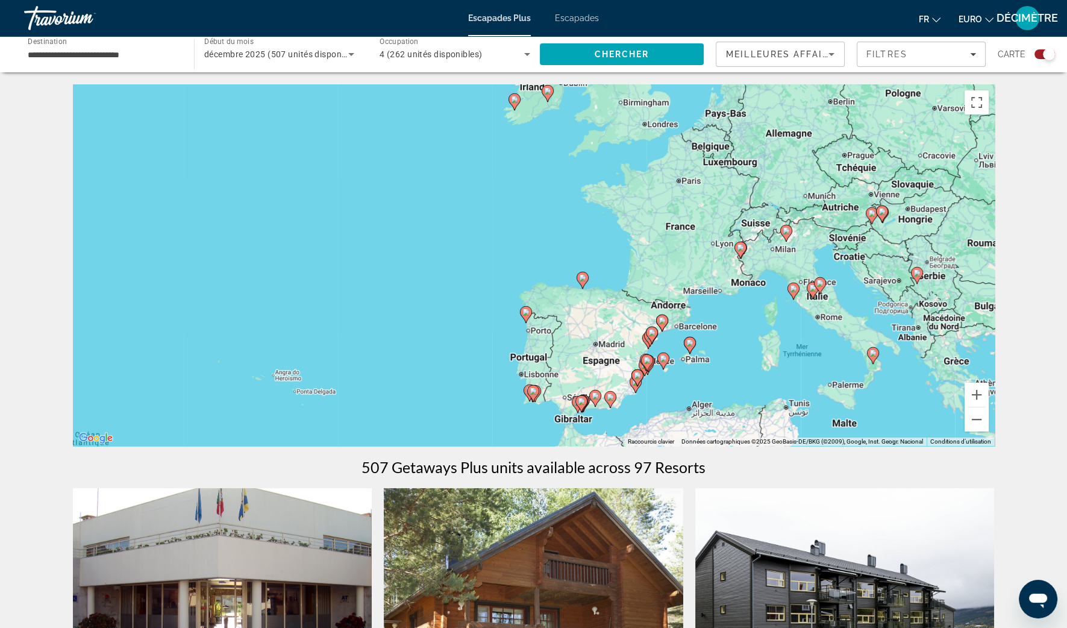
click at [96, 62] on div "**********" at bounding box center [103, 54] width 151 height 34
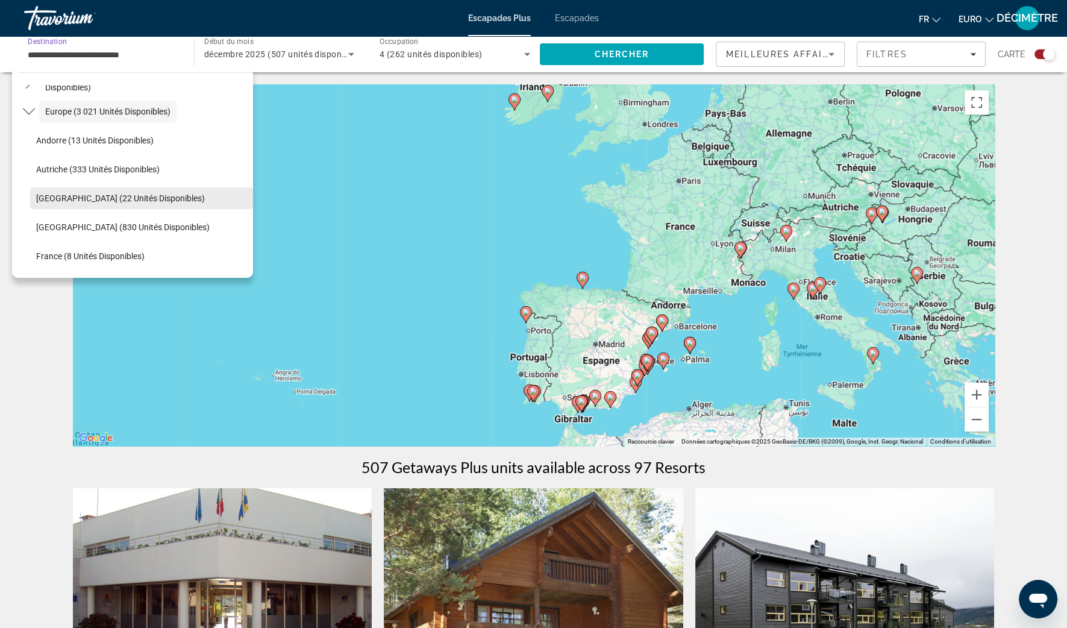
scroll to position [147, 0]
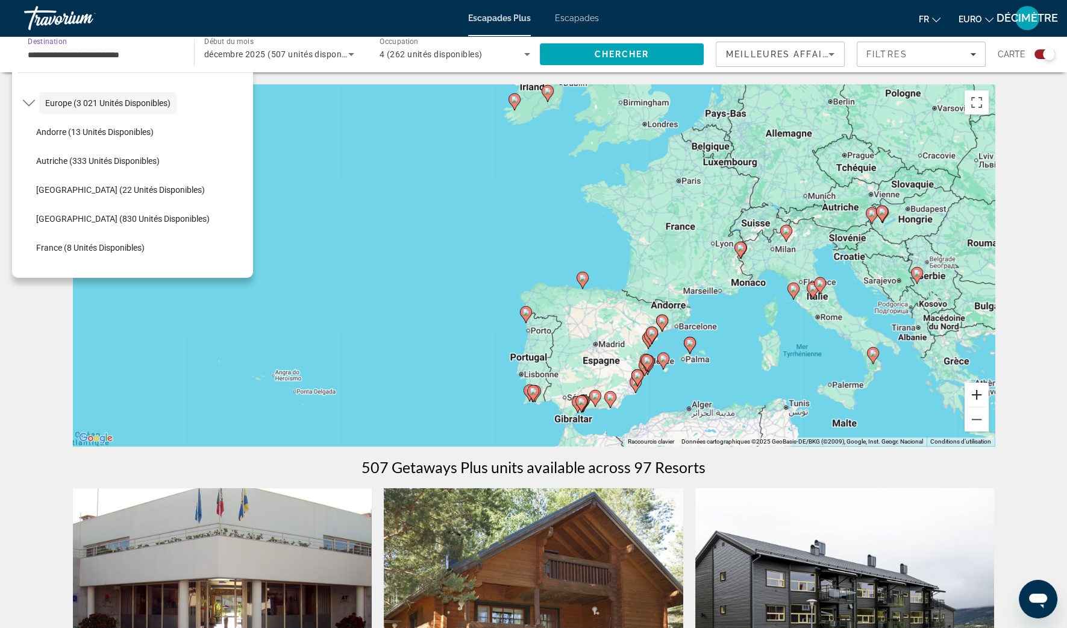
click at [982, 396] on button "Zoom avant" at bounding box center [977, 395] width 24 height 24
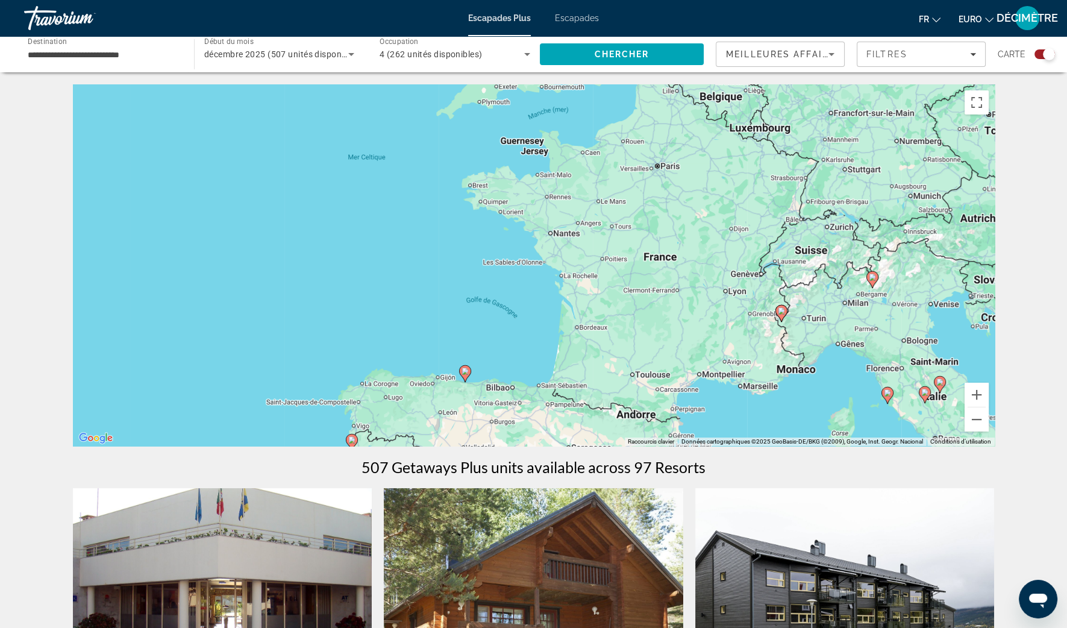
drag, startPoint x: 939, startPoint y: 185, endPoint x: 741, endPoint y: 196, distance: 197.9
click at [753, 219] on div "Pour activer le glissement avec le clavier, appuyez sur Alt+Entrée. Une fois ce…" at bounding box center [534, 265] width 922 height 362
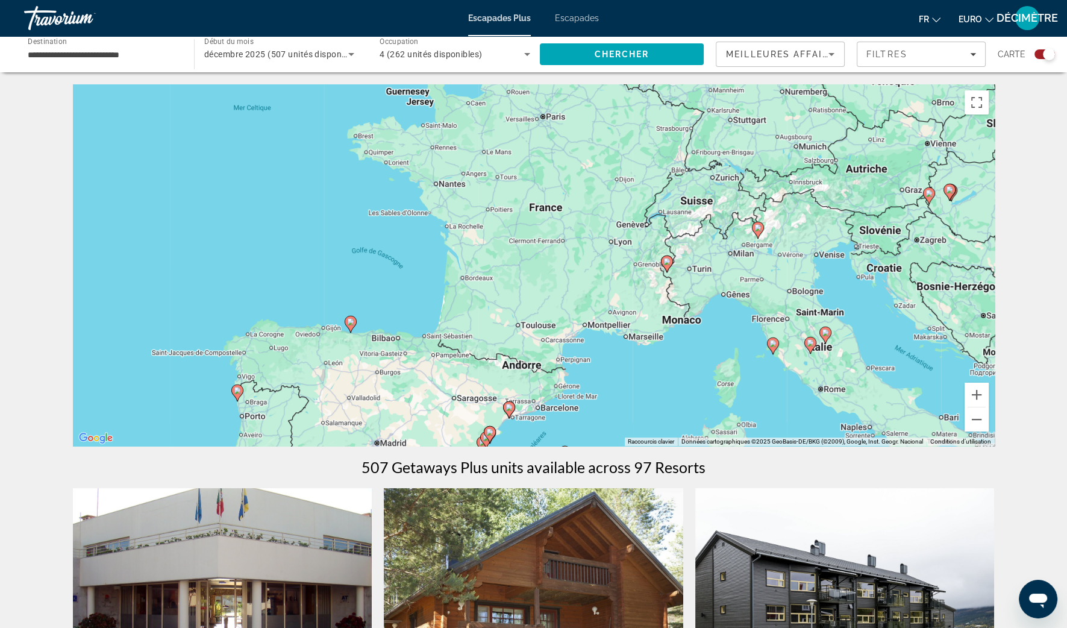
drag, startPoint x: 741, startPoint y: 193, endPoint x: 666, endPoint y: 213, distance: 77.7
click at [666, 213] on div "Pour activer le glissement avec le clavier, appuyez sur Alt+Entrée. Une fois ce…" at bounding box center [534, 265] width 922 height 362
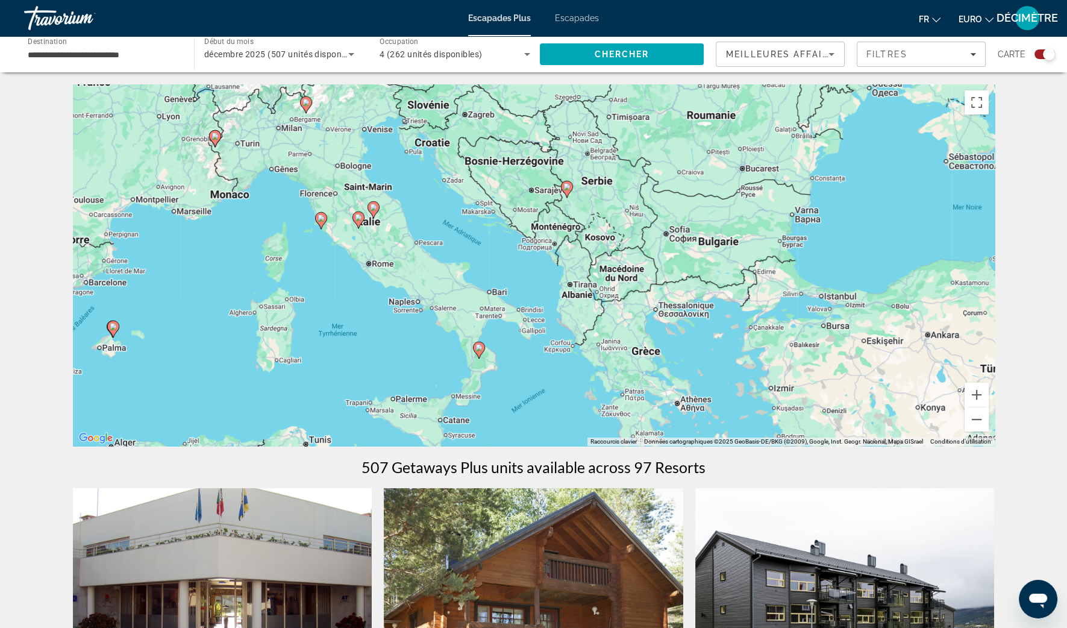
drag, startPoint x: 666, startPoint y: 322, endPoint x: 214, endPoint y: 199, distance: 468.5
click at [214, 199] on div "Pour activer le glissement avec le clavier, appuyez sur Alt+Entrée. Une fois ce…" at bounding box center [534, 265] width 922 height 362
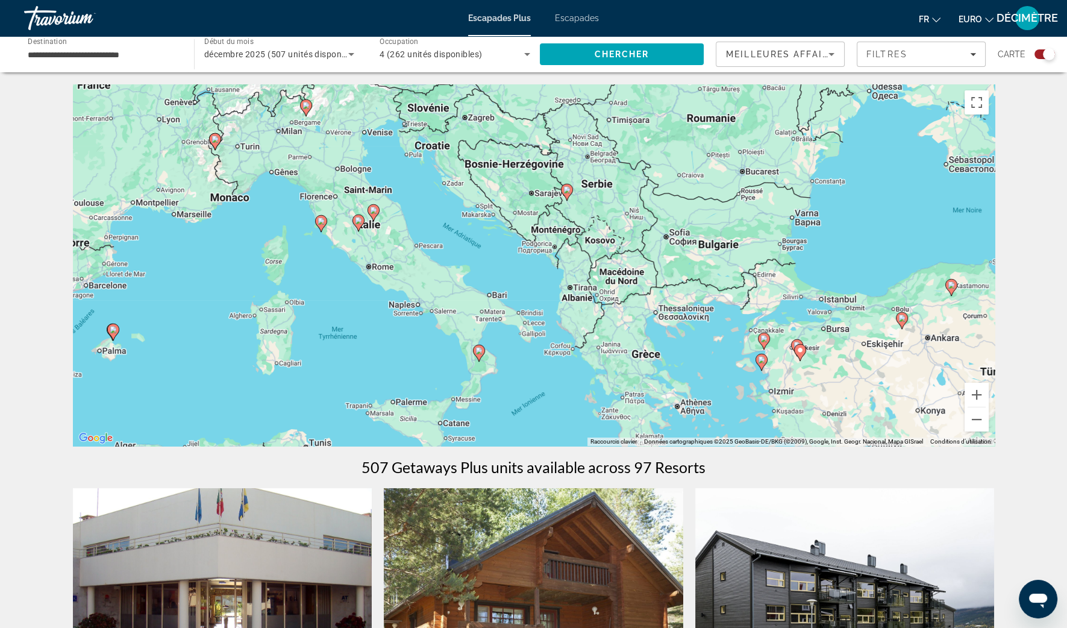
click at [312, 52] on span "décembre 2025 (507 unités disponibles)" at bounding box center [283, 54] width 159 height 10
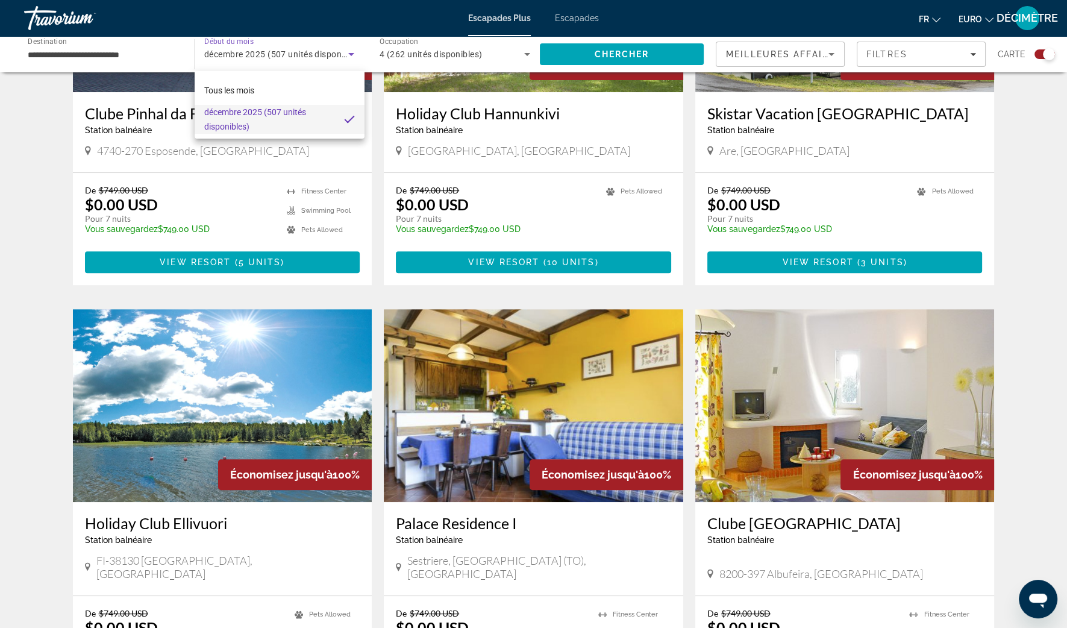
scroll to position [602, 0]
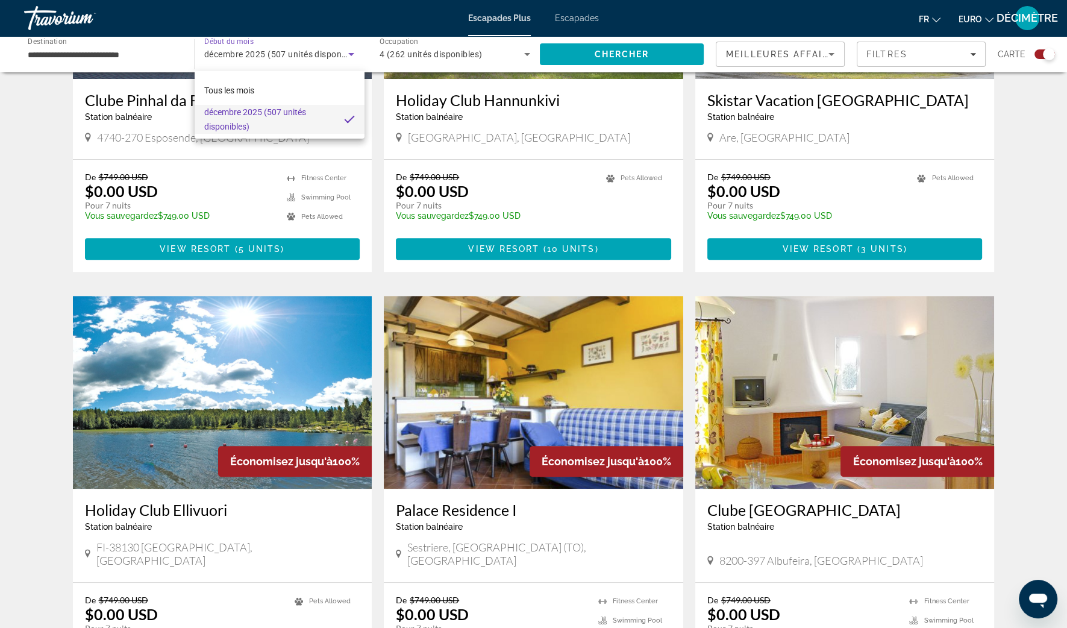
click at [976, 28] on div at bounding box center [533, 314] width 1067 height 628
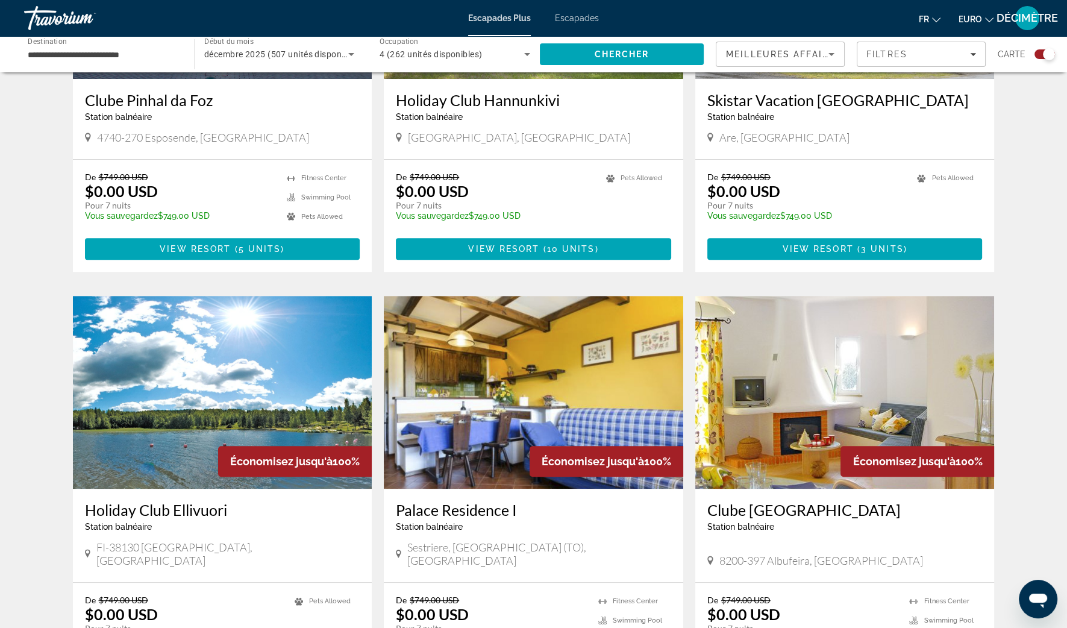
click at [973, 20] on span "EURO" at bounding box center [970, 19] width 23 height 10
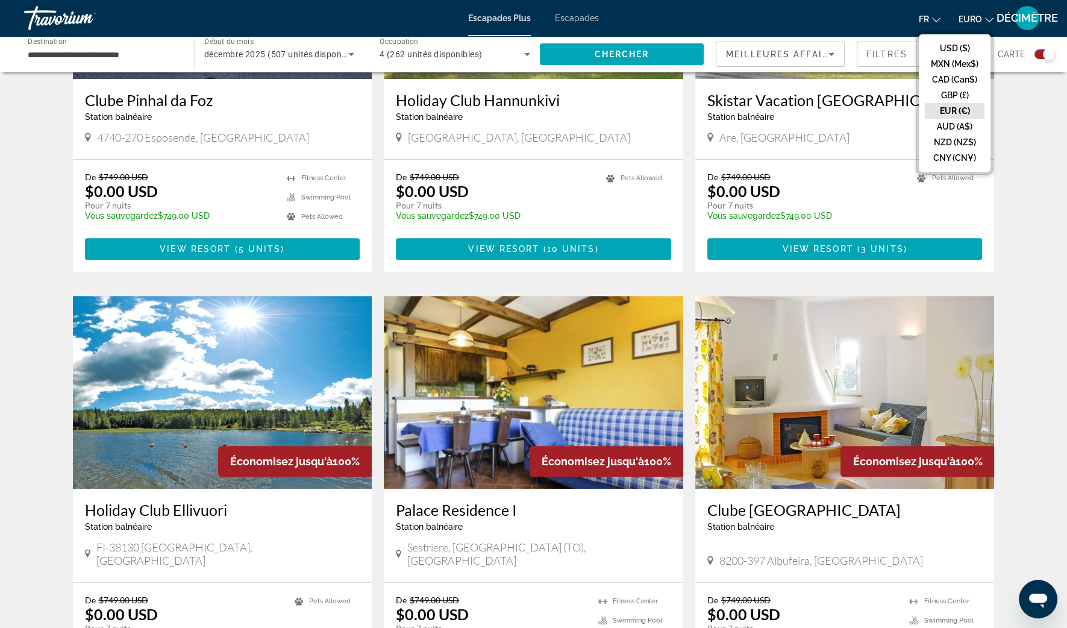
click at [973, 21] on span "EURO" at bounding box center [970, 19] width 23 height 10
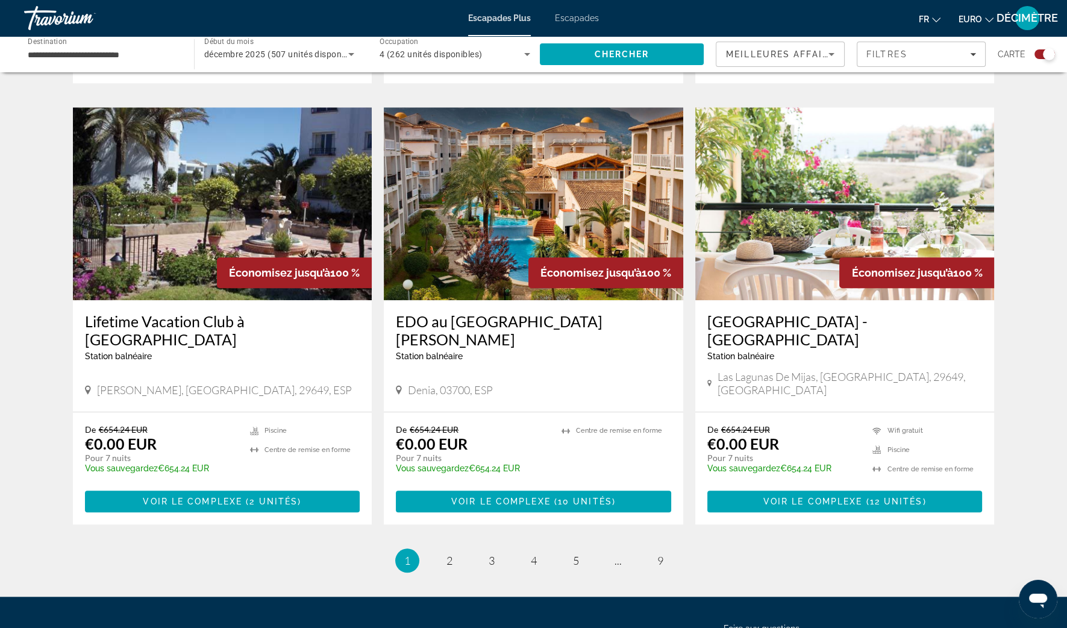
scroll to position [1657, 0]
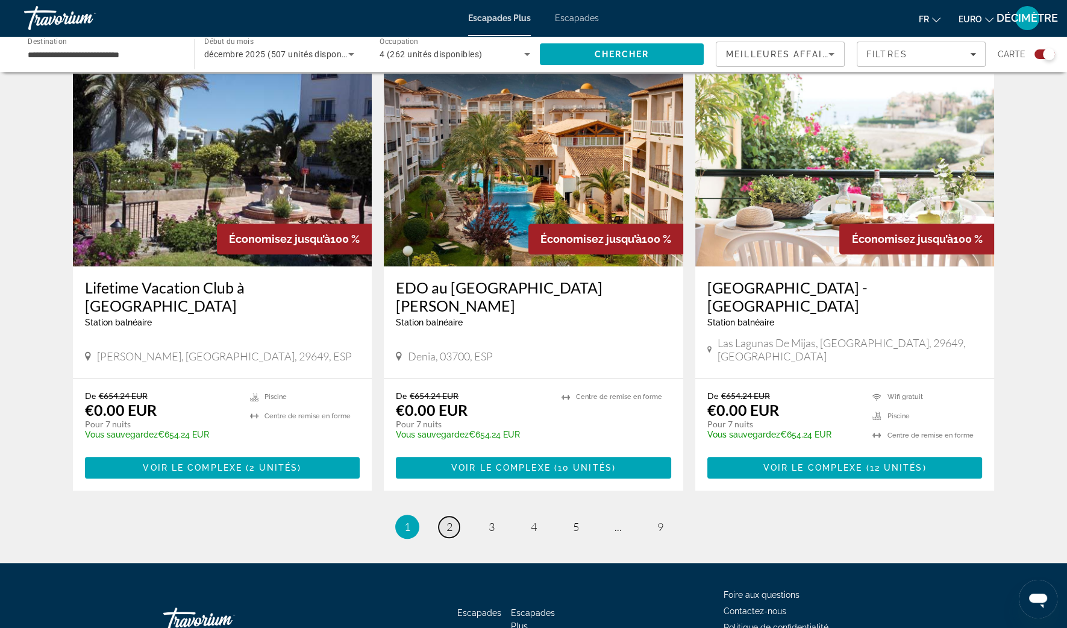
click at [458, 516] on link "page 2" at bounding box center [449, 526] width 21 height 21
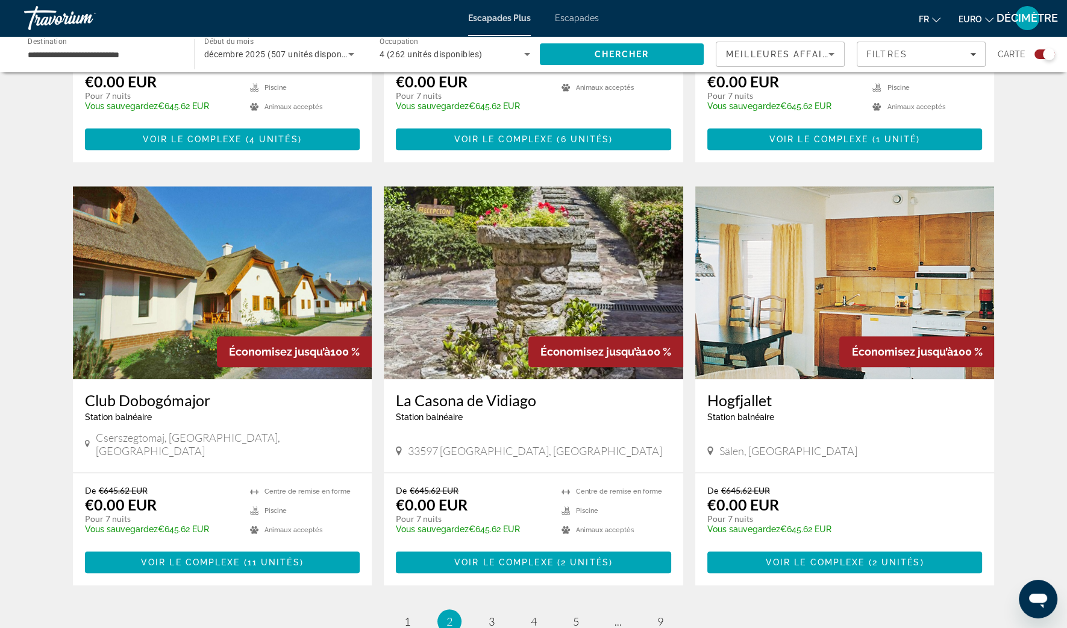
scroll to position [1582, 0]
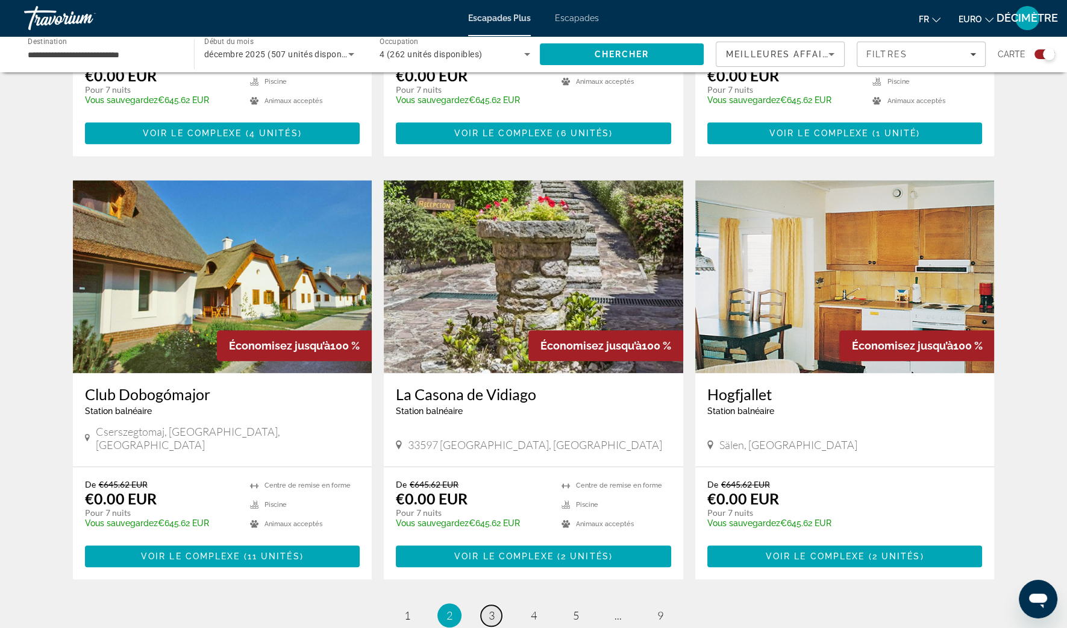
click at [491, 609] on span "3" at bounding box center [492, 615] width 6 height 13
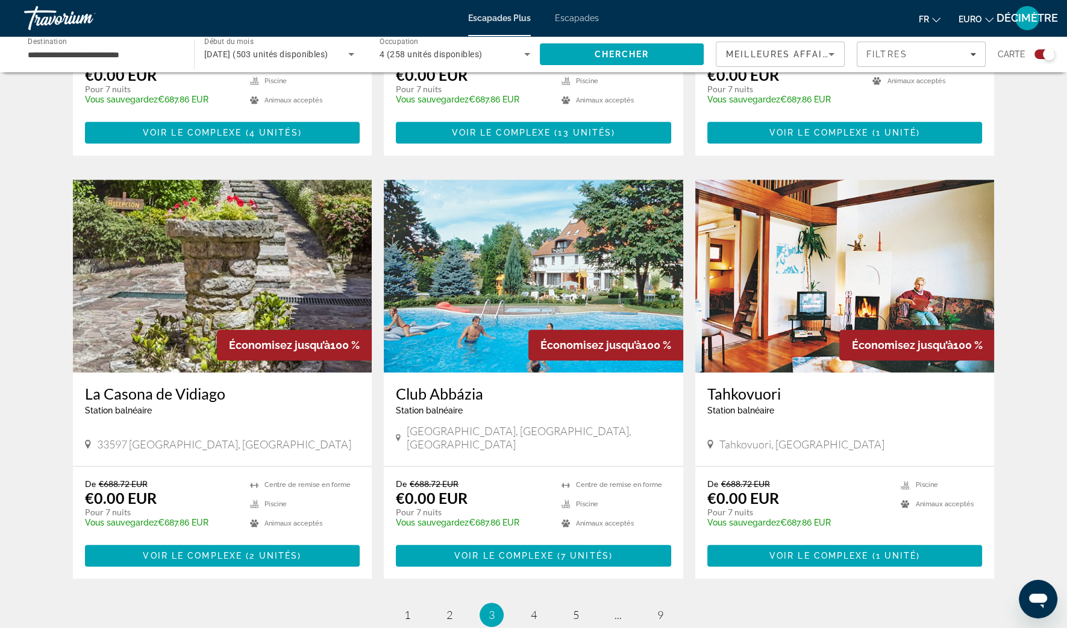
scroll to position [1657, 0]
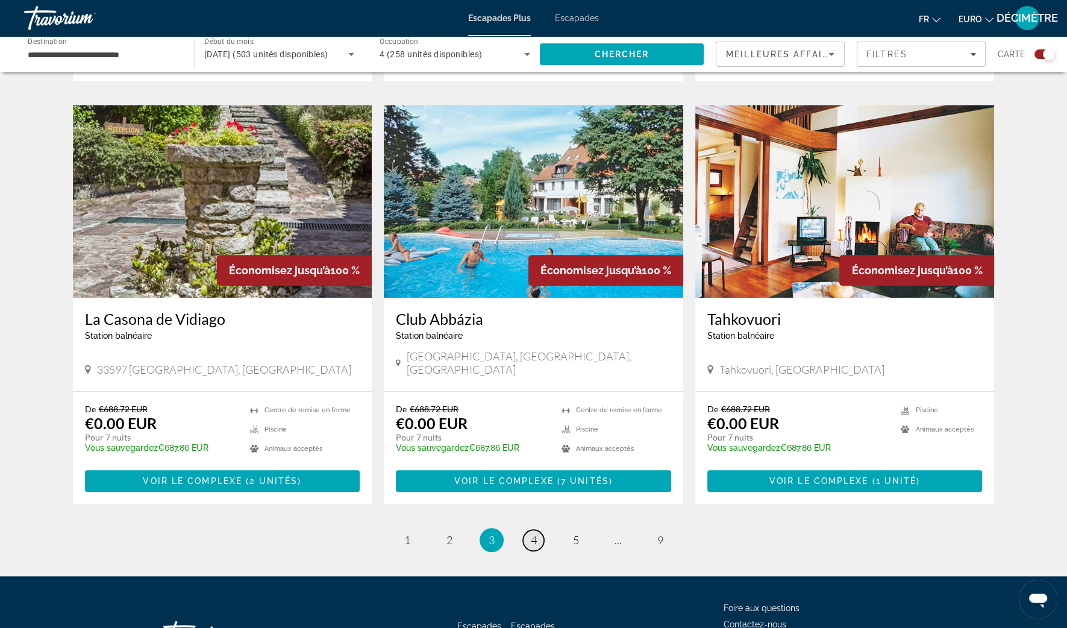
click at [533, 533] on span "4" at bounding box center [534, 539] width 6 height 13
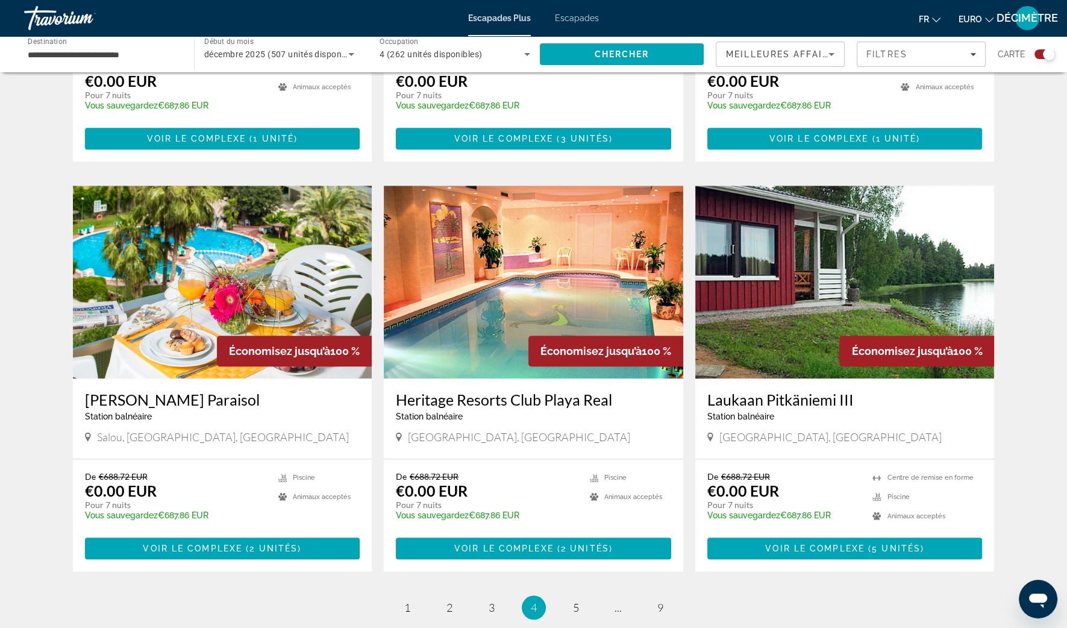
scroll to position [1582, 0]
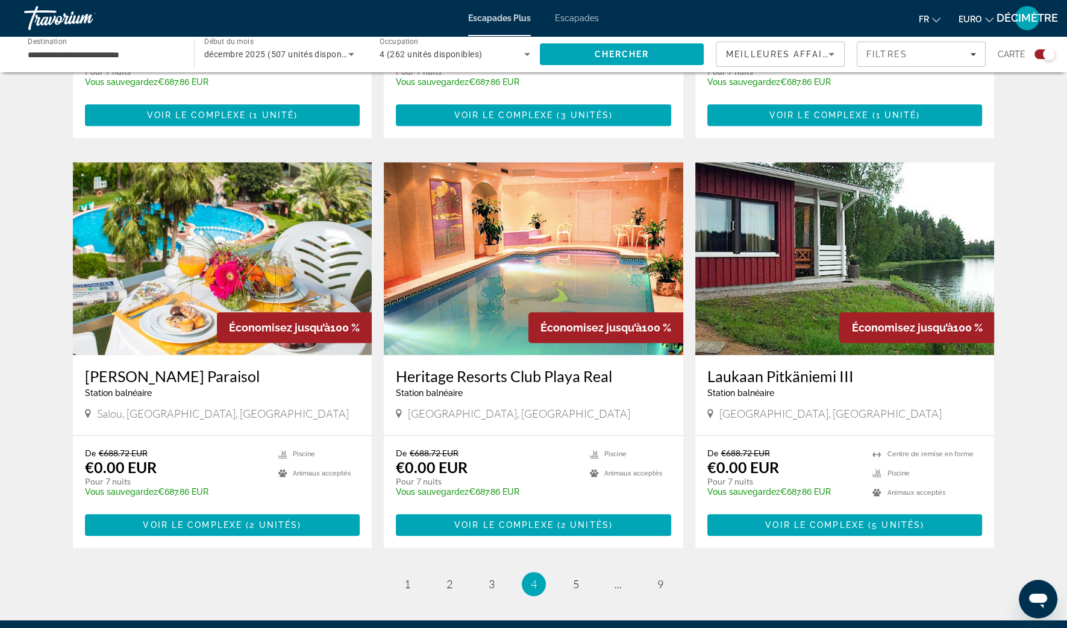
click at [569, 367] on h3 "Heritage Resorts Club Playa Real" at bounding box center [533, 376] width 275 height 18
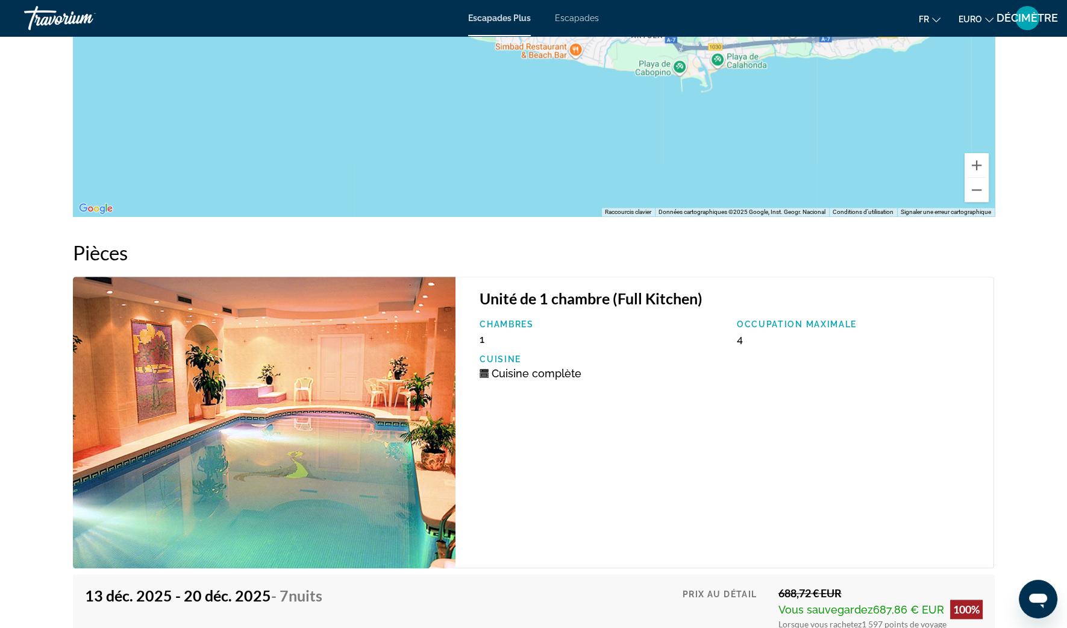
scroll to position [1958, 0]
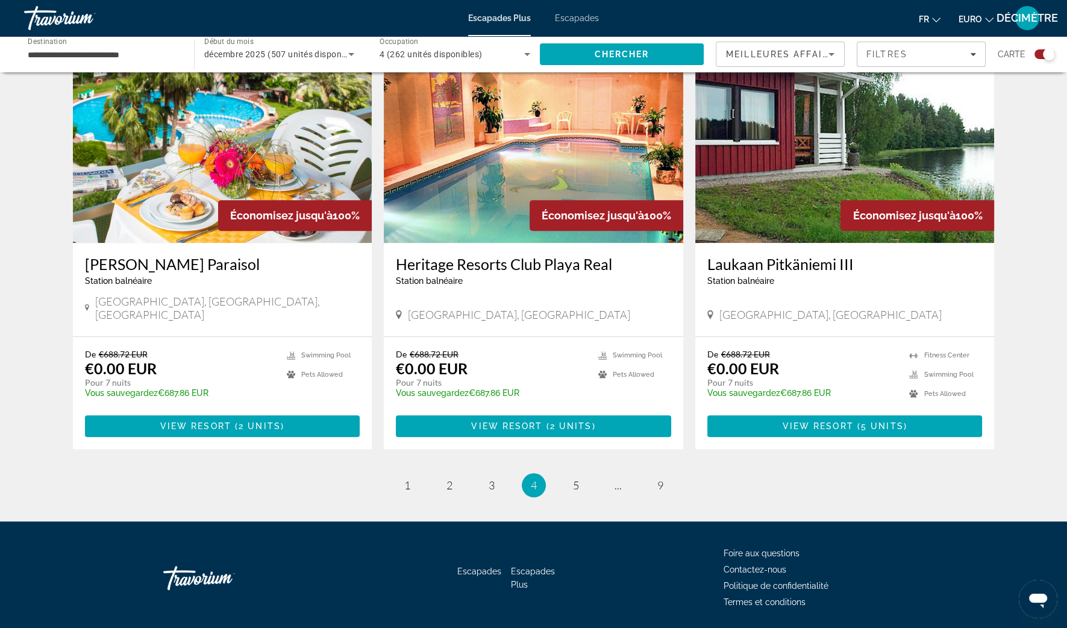
scroll to position [1618, 0]
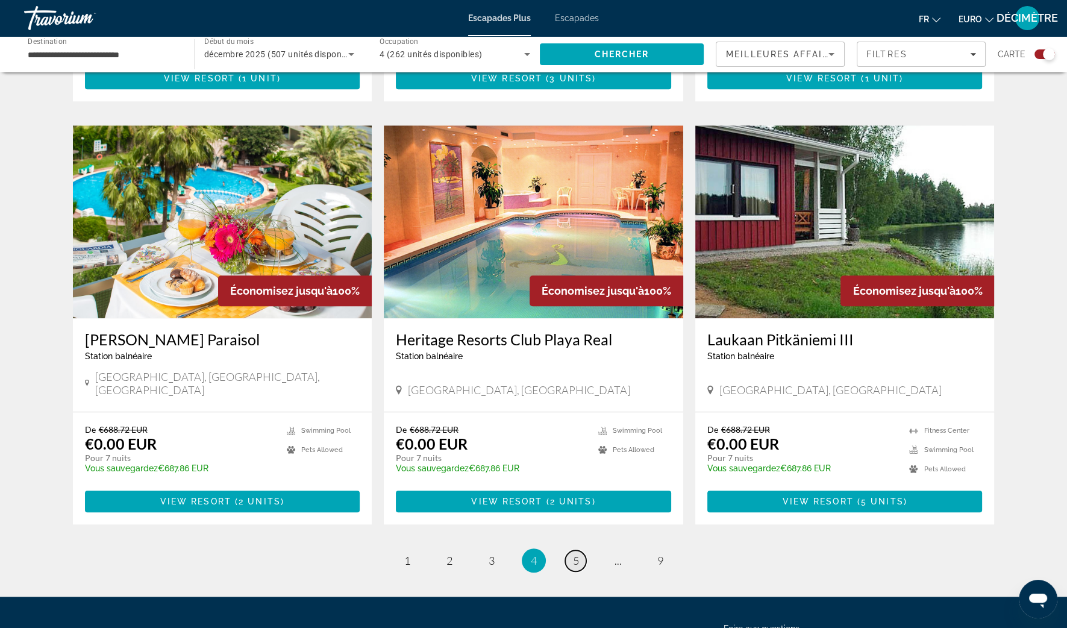
click at [575, 554] on span "5" at bounding box center [576, 560] width 6 height 13
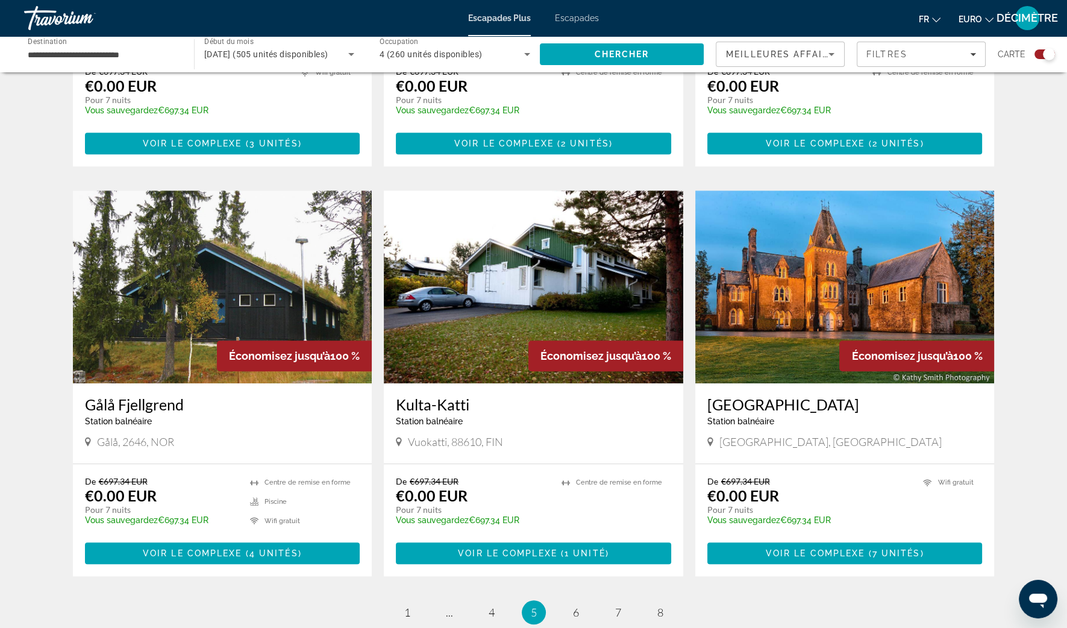
scroll to position [1657, 0]
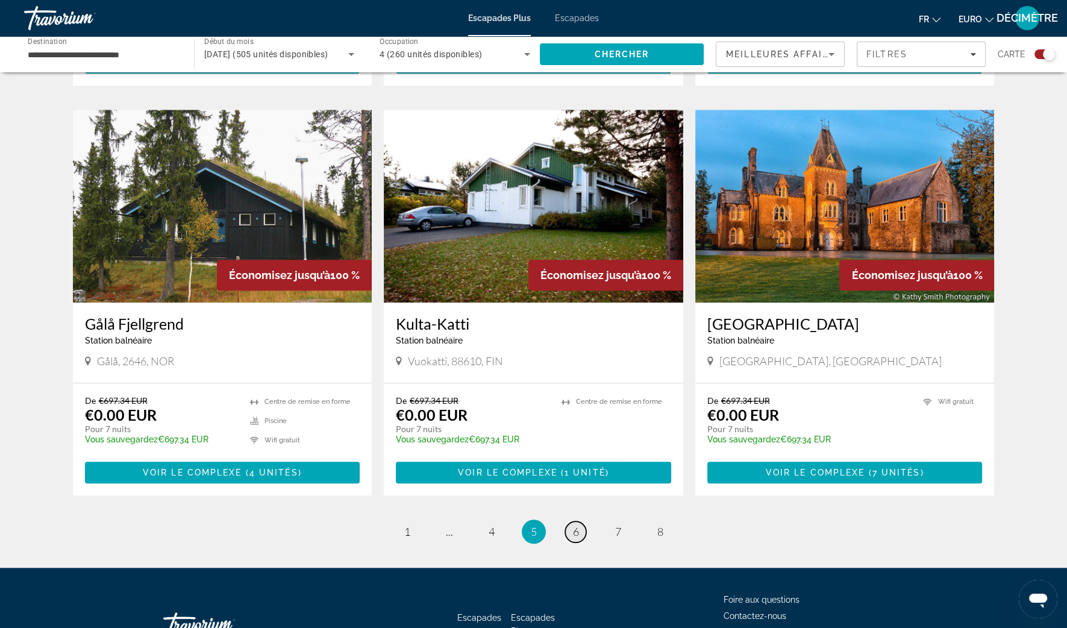
click at [571, 521] on link "page 6" at bounding box center [575, 531] width 21 height 21
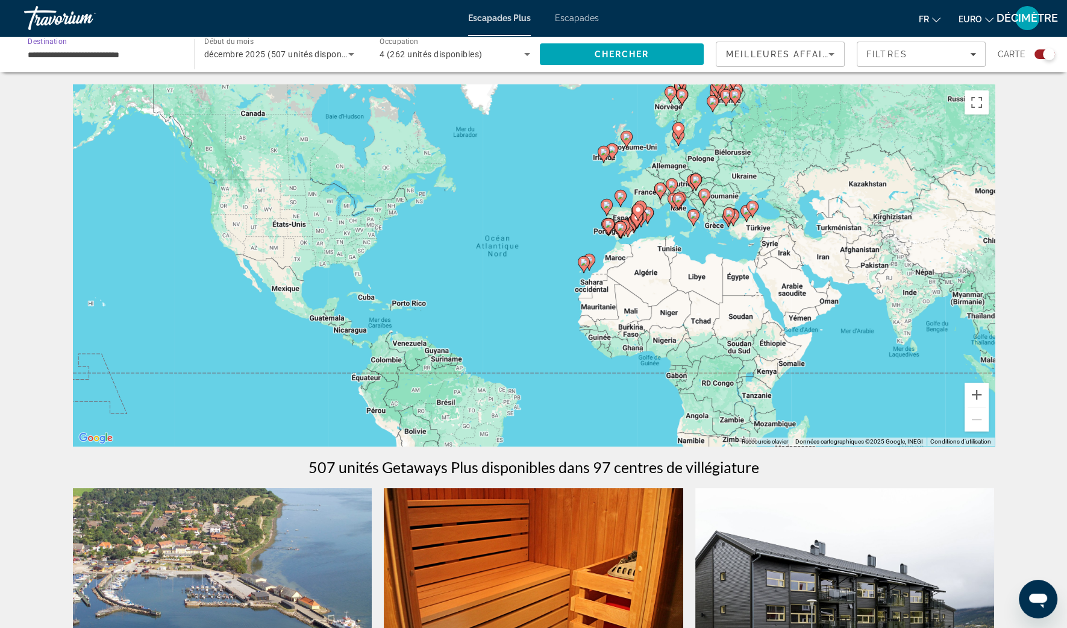
click at [72, 57] on input "**********" at bounding box center [103, 55] width 151 height 14
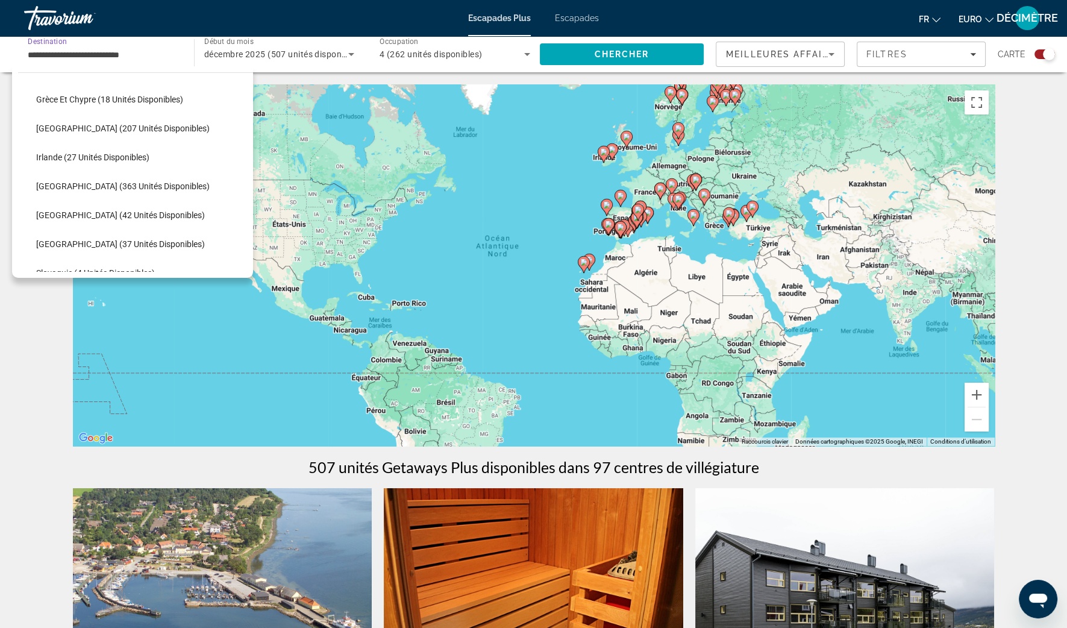
scroll to position [373, 0]
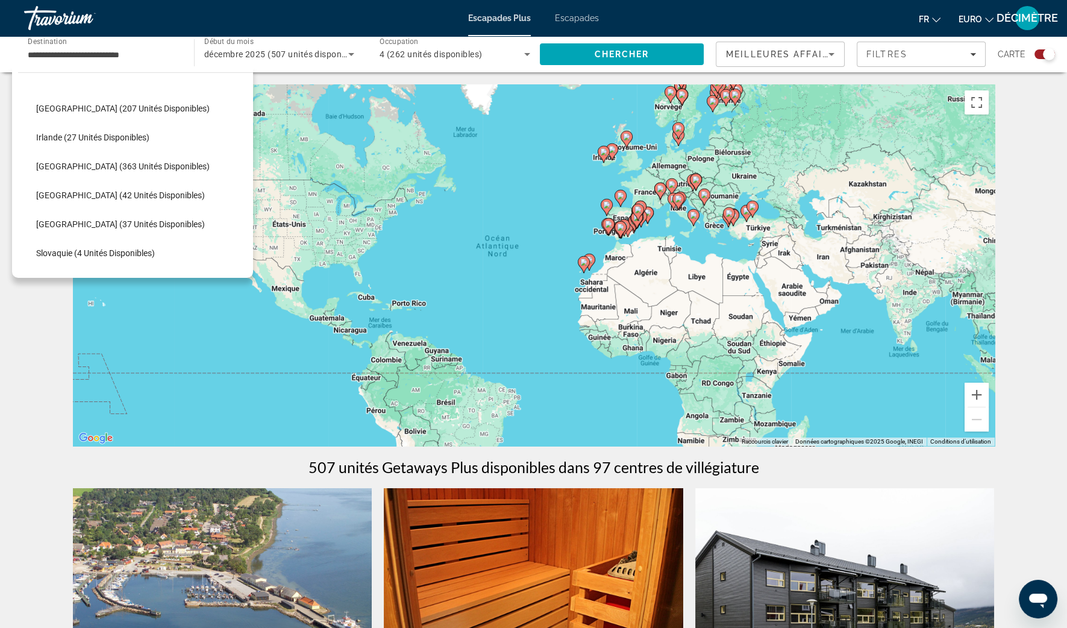
click at [661, 200] on div "Pour activer le glissement avec le clavier, appuyez sur Alt+Entrée. Une fois ce…" at bounding box center [534, 265] width 922 height 362
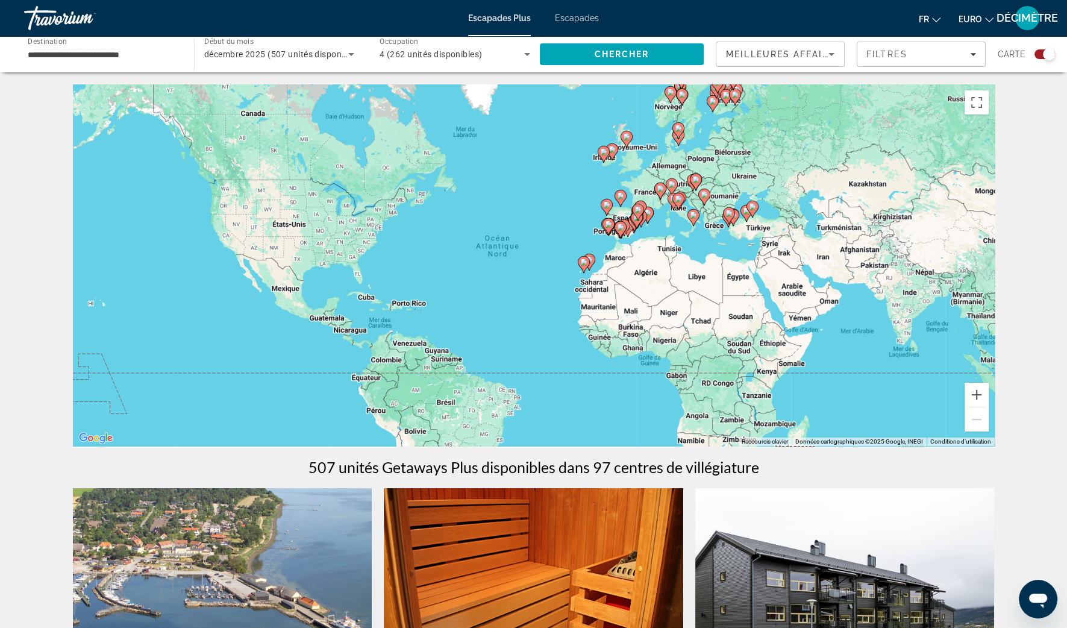
click at [656, 190] on icon "Contenu principal" at bounding box center [659, 191] width 11 height 16
type input "**********"
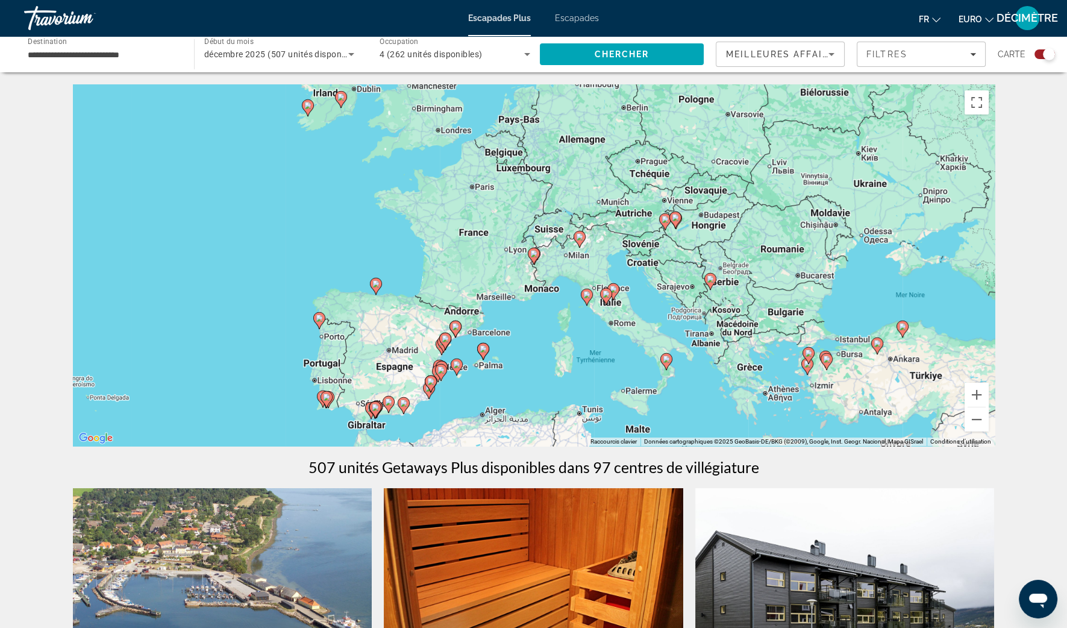
click at [328, 67] on div "décembre 2025 (507 unités disponibles)" at bounding box center [279, 54] width 150 height 34
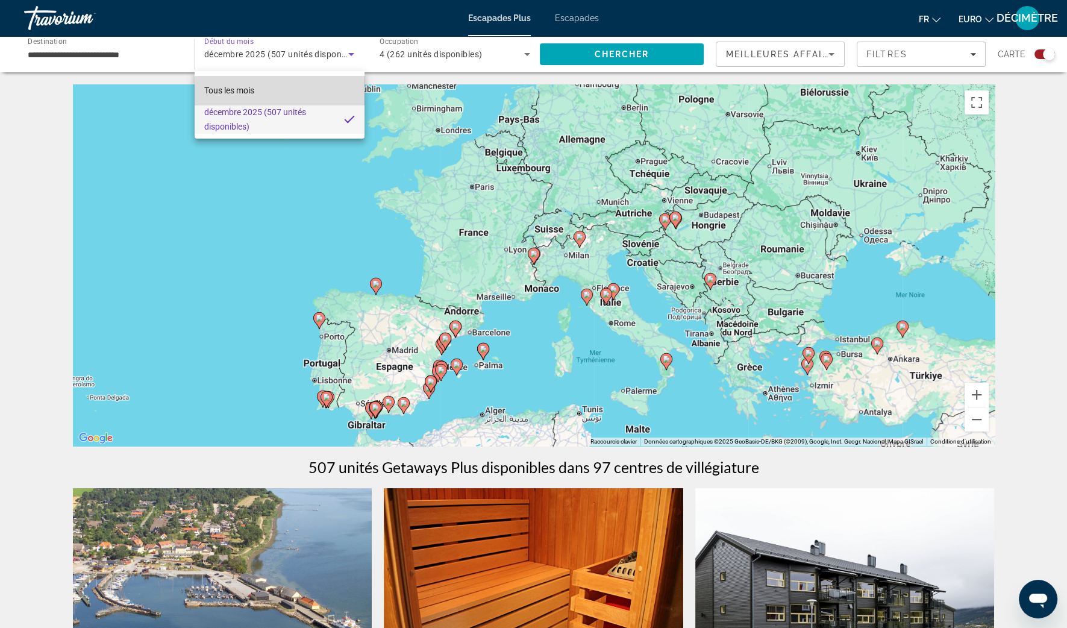
click at [309, 101] on mat-option "Tous les mois" at bounding box center [280, 90] width 170 height 29
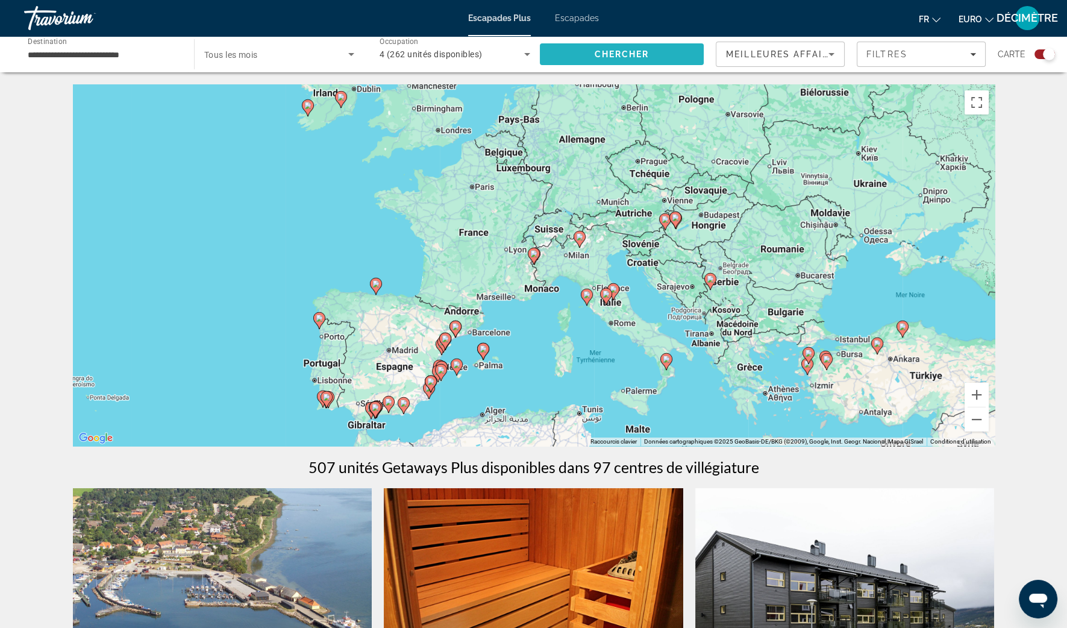
click at [600, 60] on span "Rechercher" at bounding box center [622, 54] width 164 height 29
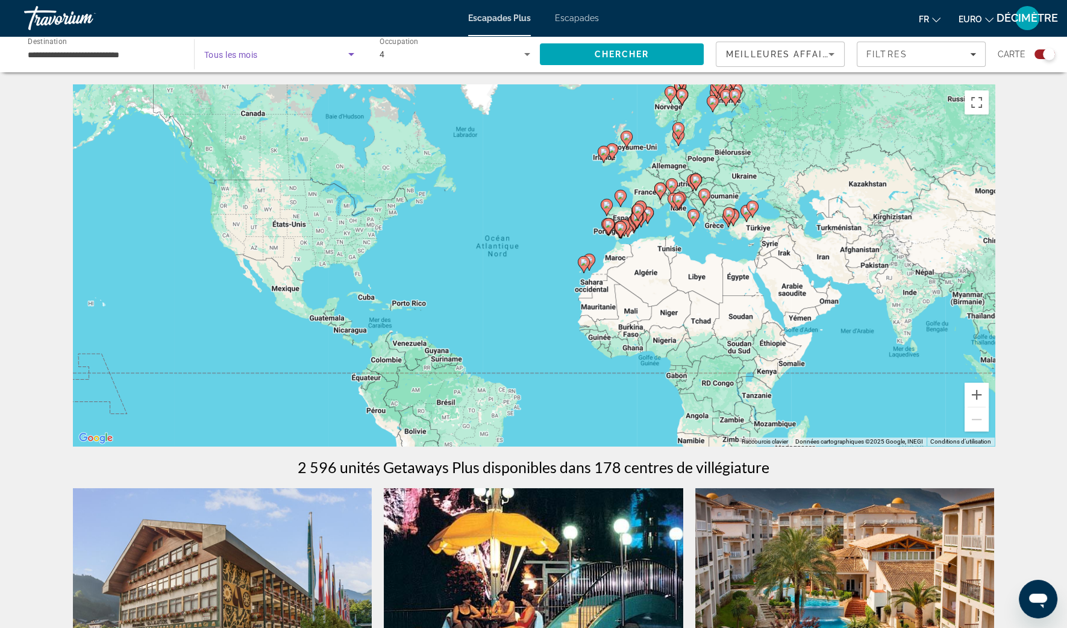
click at [287, 59] on span "Widget de recherche" at bounding box center [276, 54] width 144 height 14
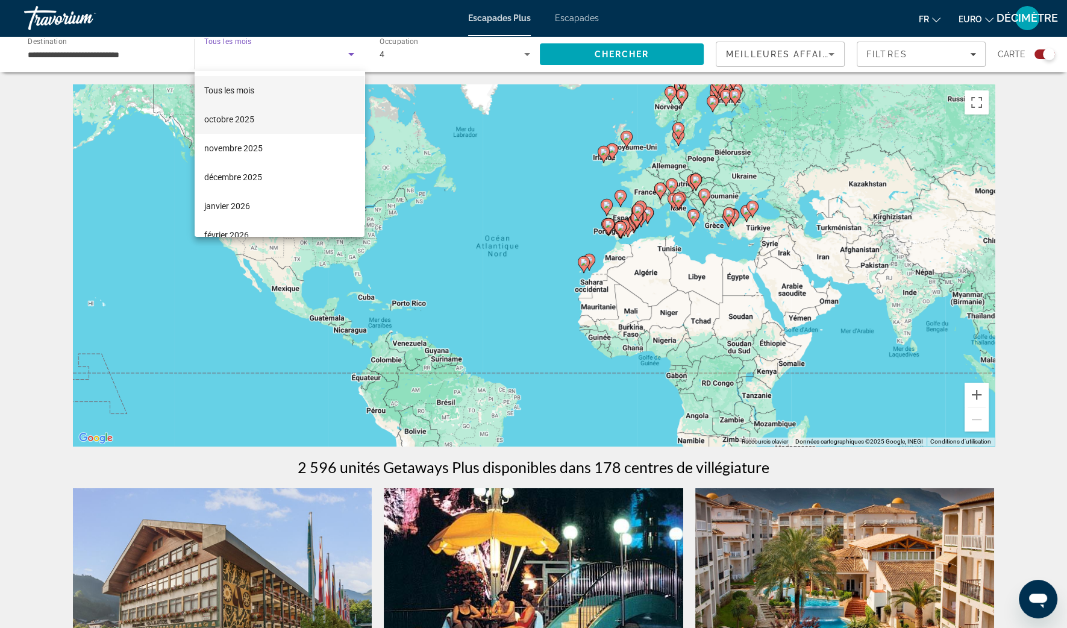
scroll to position [150, 0]
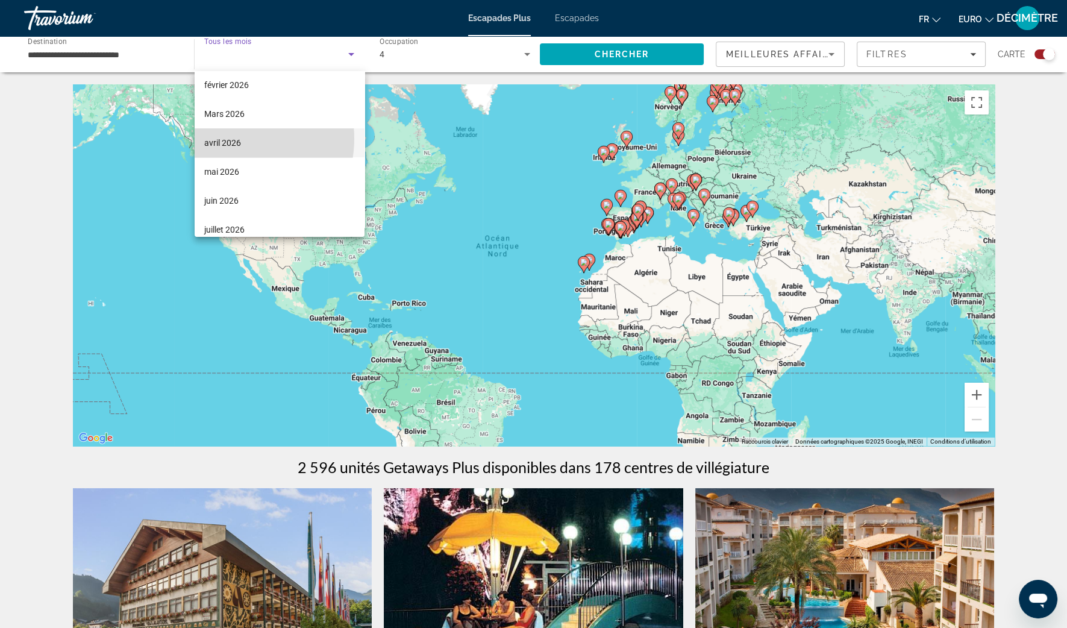
click at [230, 138] on font "avril 2026" at bounding box center [222, 143] width 37 height 10
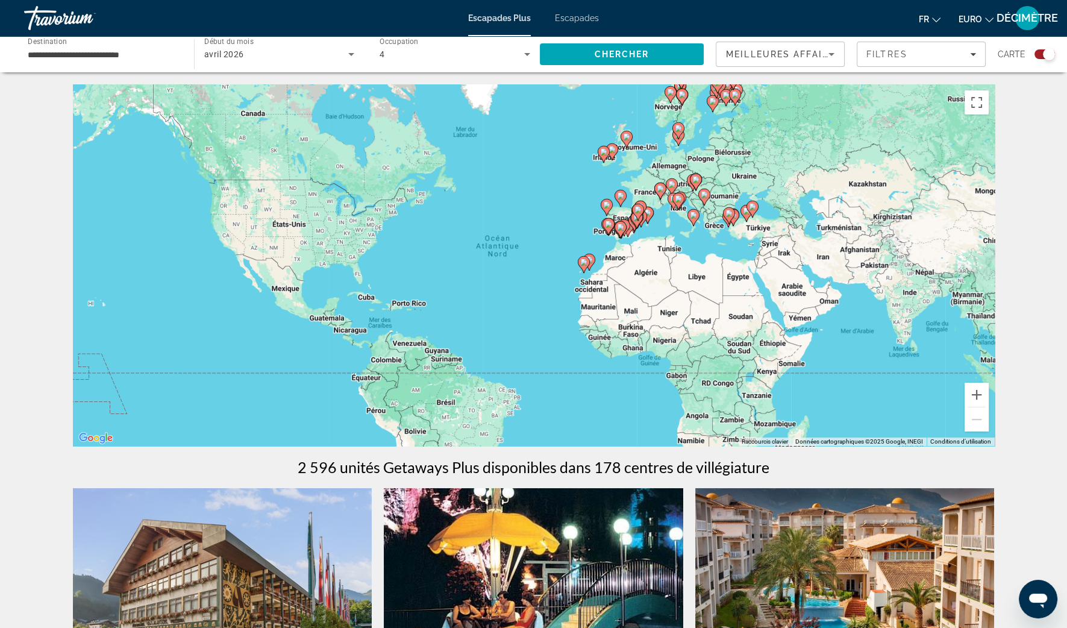
click at [162, 64] on div "**********" at bounding box center [103, 54] width 151 height 34
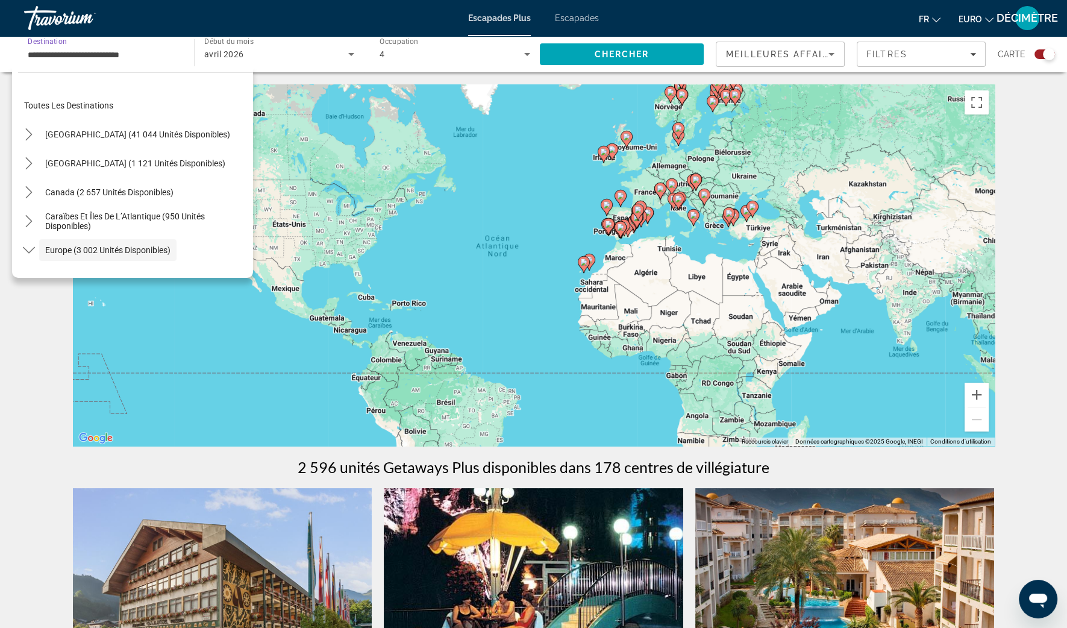
scroll to position [72, 0]
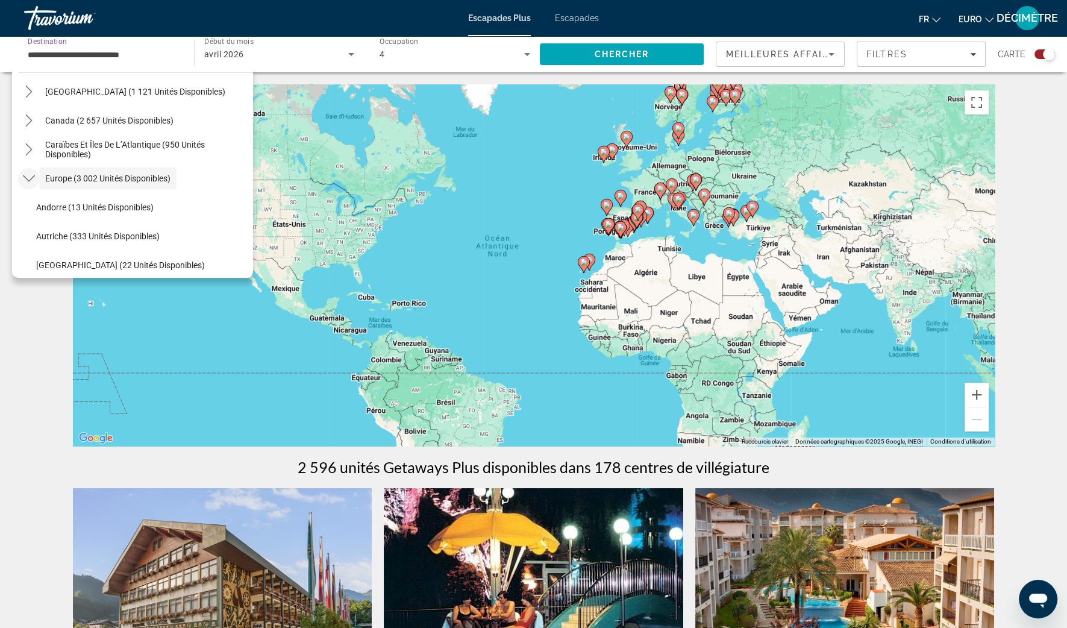
click at [32, 174] on icon "Toggle Europe (3 002 unités disponibles) sous-menu" at bounding box center [29, 178] width 12 height 12
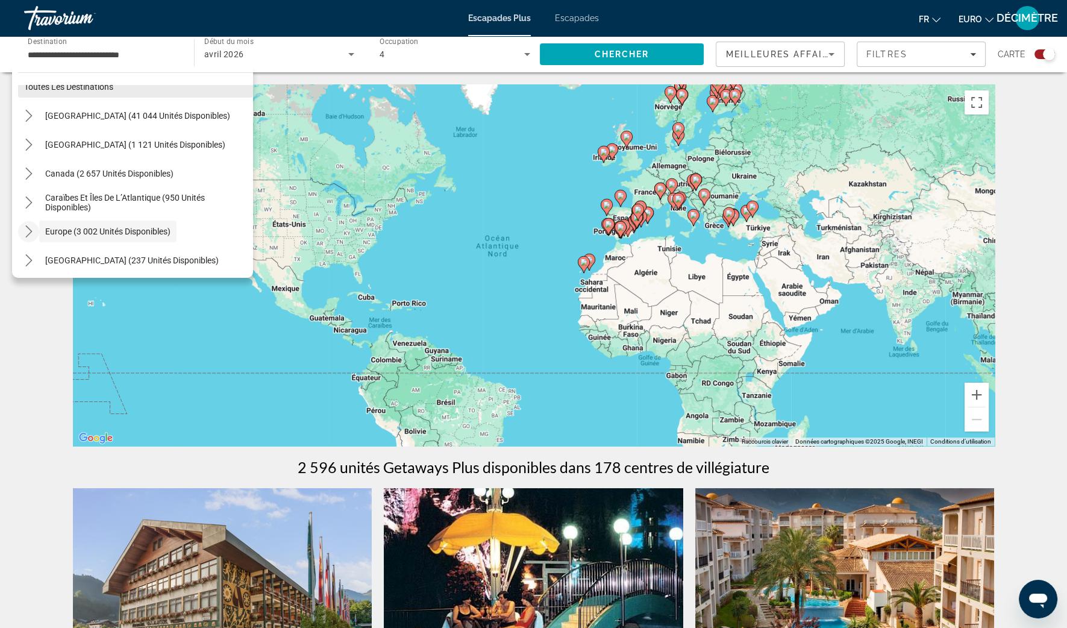
scroll to position [0, 0]
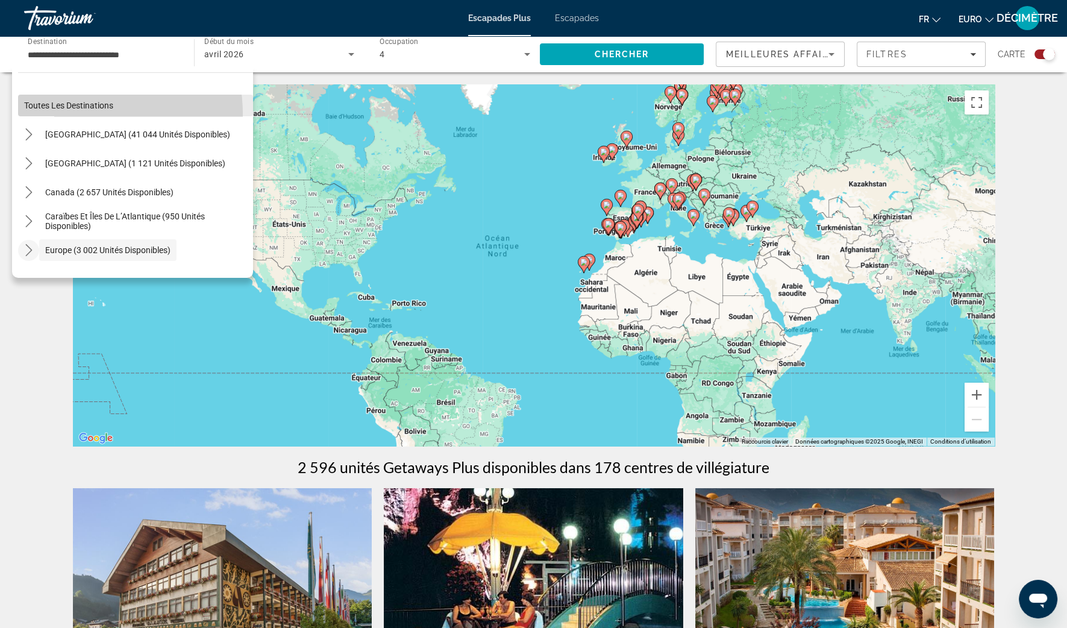
click at [73, 116] on span "Sélectionner une destination : Toutes les destinations" at bounding box center [135, 105] width 235 height 29
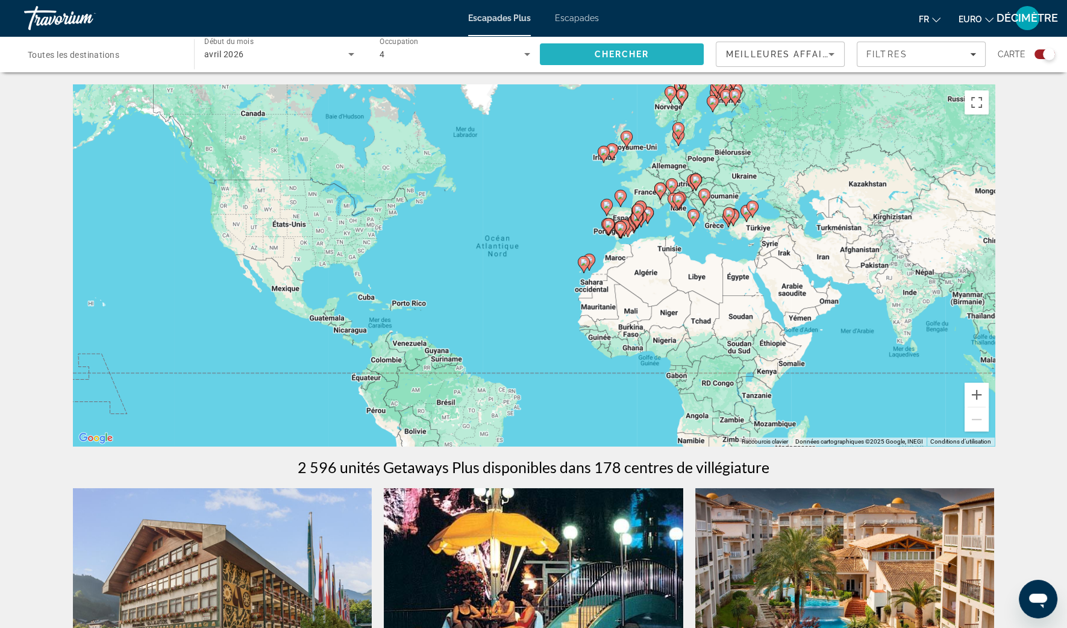
click at [628, 57] on span "Chercher" at bounding box center [622, 54] width 55 height 10
